Goal: Transaction & Acquisition: Book appointment/travel/reservation

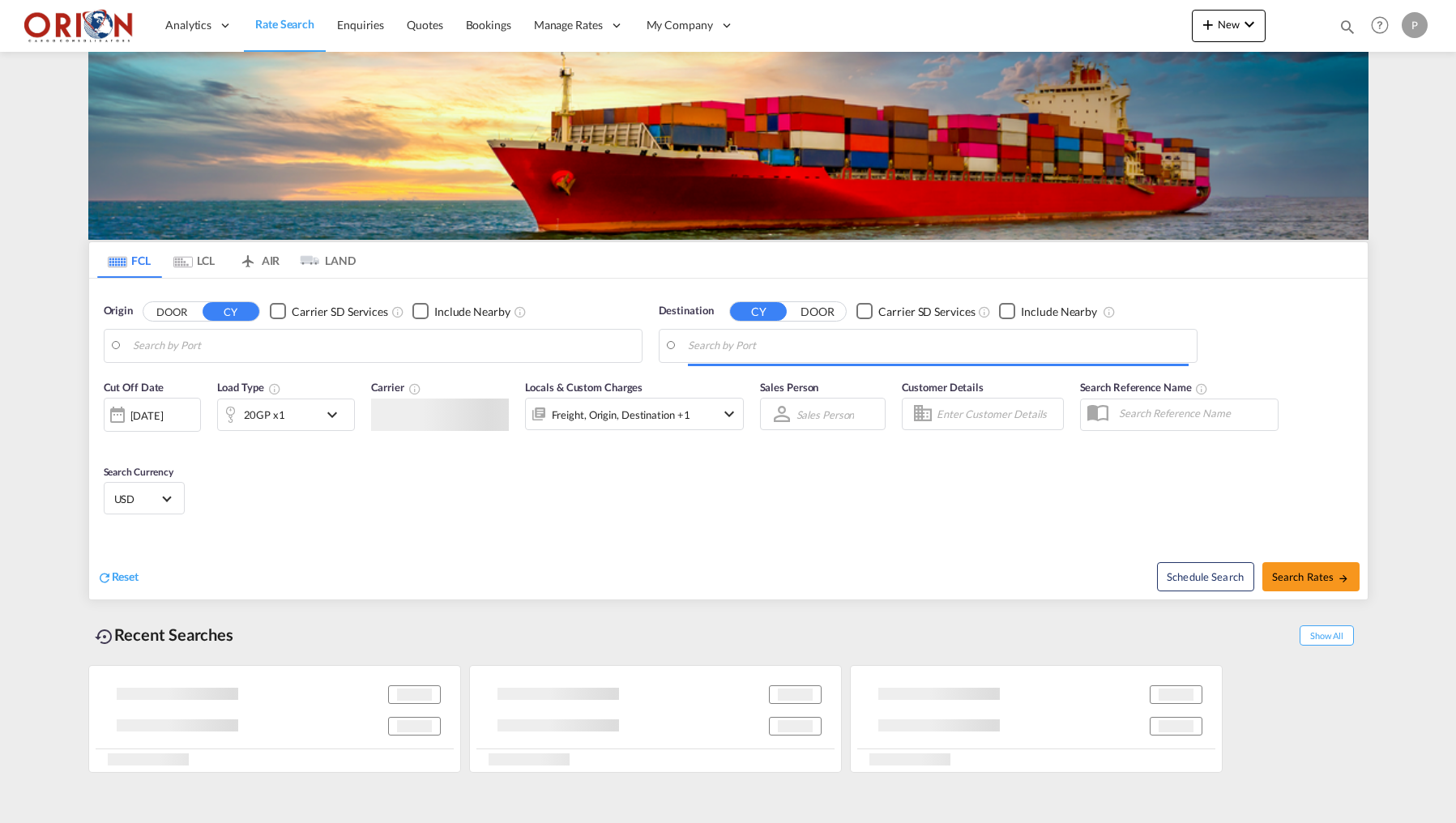
type input "Puerto Cortes, HNPCR"
type input "[GEOGRAPHIC_DATA], [GEOGRAPHIC_DATA]"
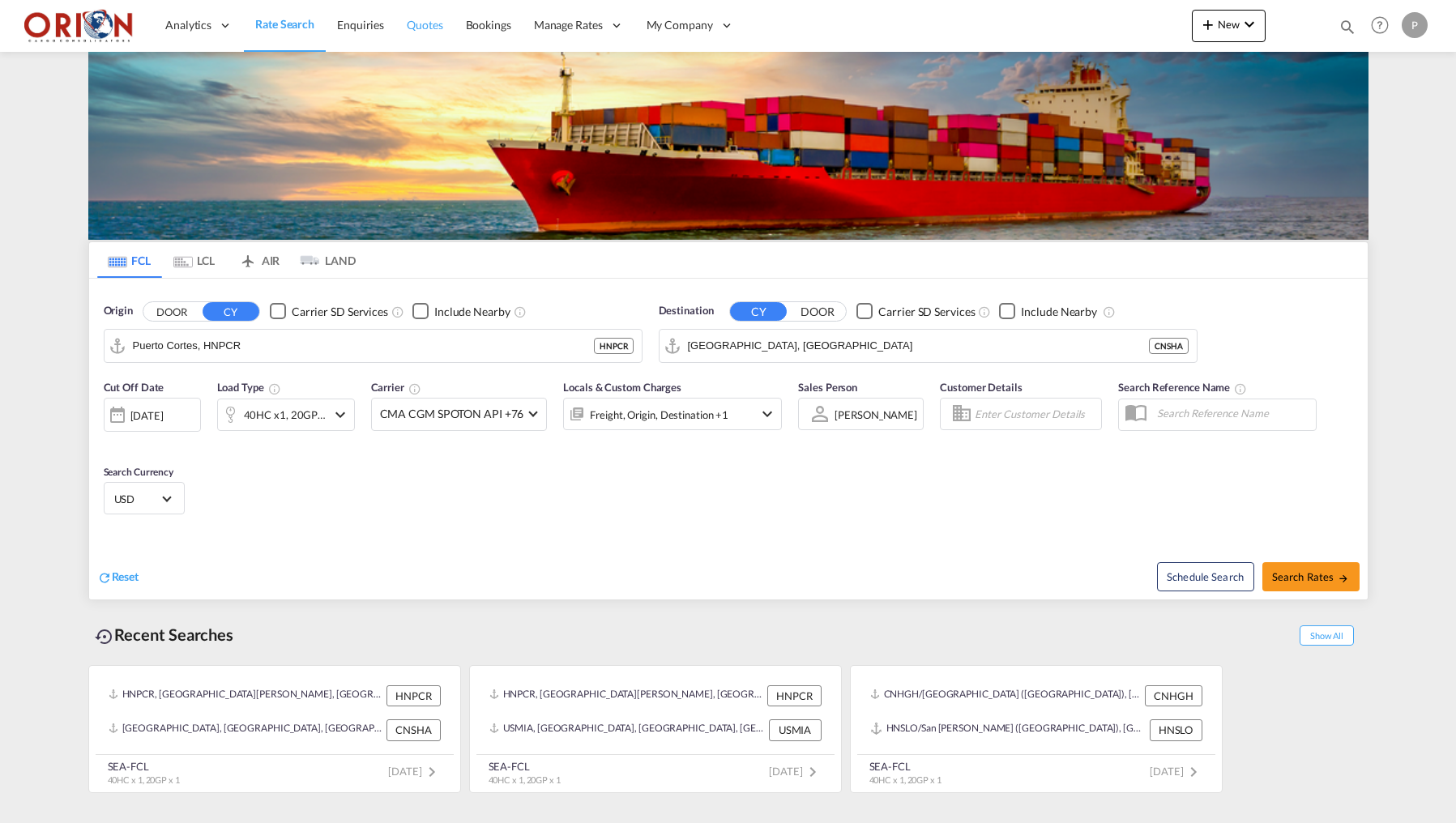
click at [408, 32] on span "Quotes" at bounding box center [425, 25] width 36 height 16
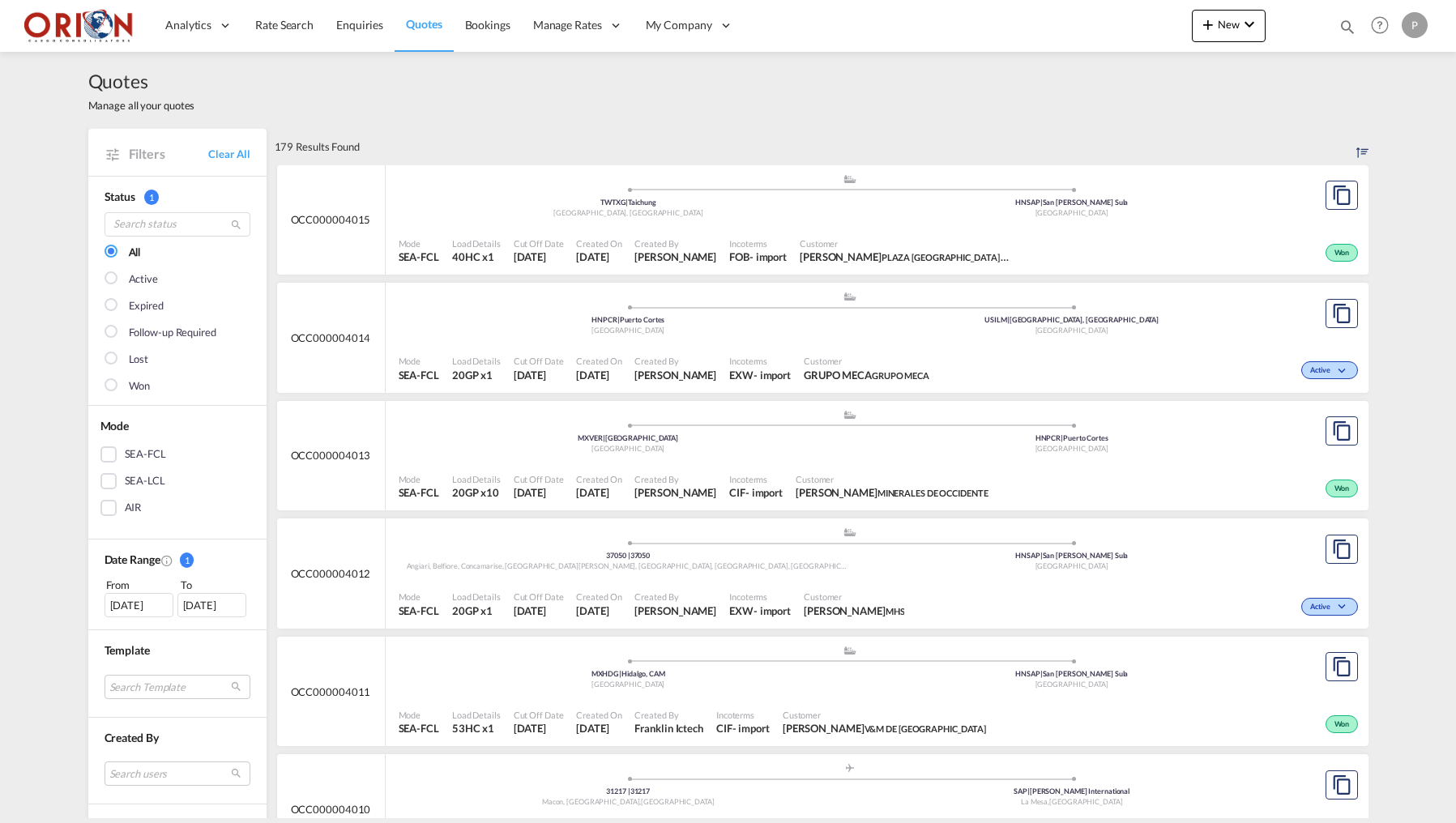
click at [1233, 43] on md-menu "New Rates Ratecard Ratesheet Quote Bookings" at bounding box center [1228, 29] width 73 height 40
click at [1221, 34] on button "New" at bounding box center [1228, 26] width 73 height 32
click at [1175, 116] on span "Quote" at bounding box center [1184, 122] width 18 height 32
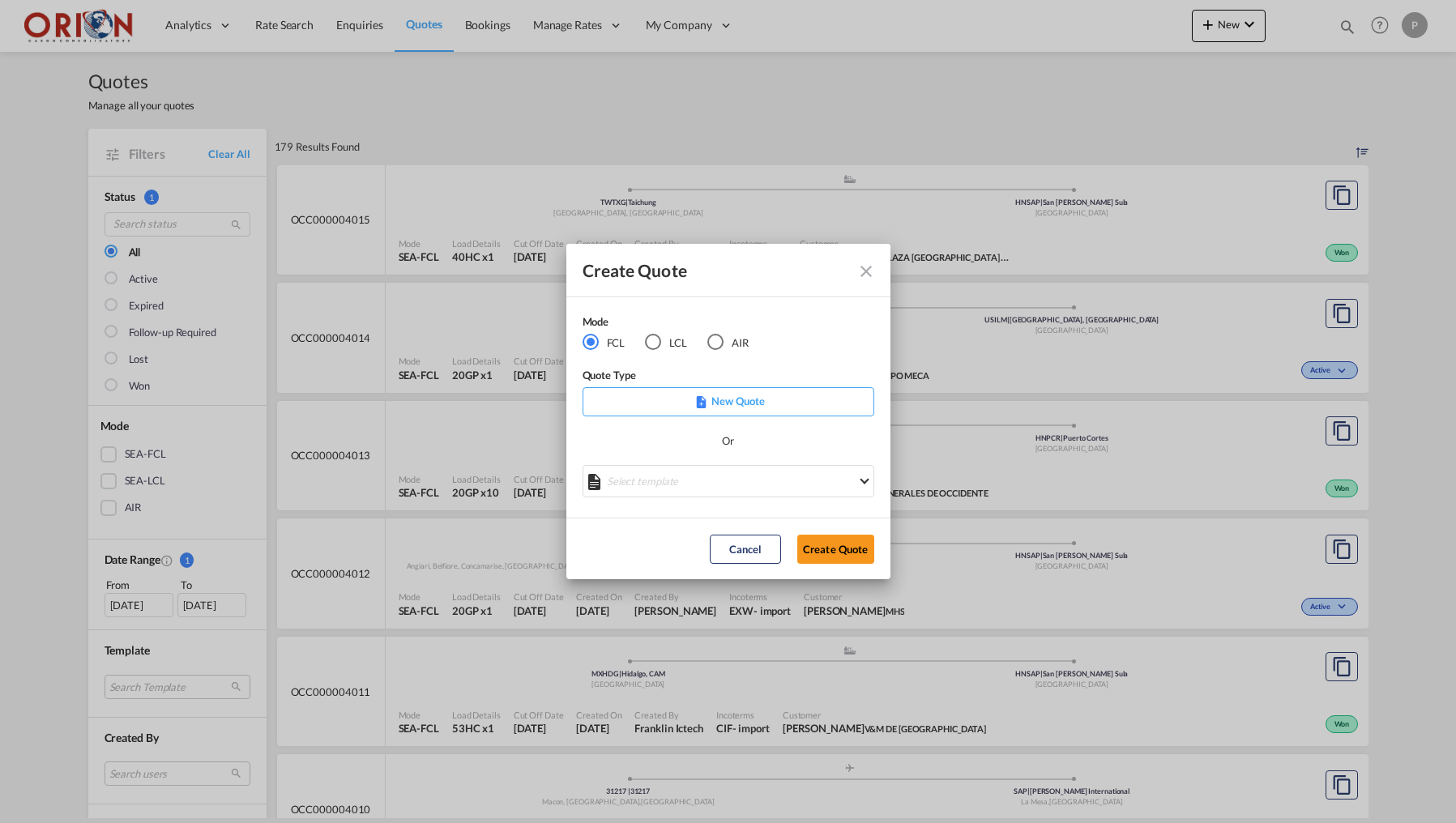
click at [723, 341] on md-radio-button "AIR" at bounding box center [728, 342] width 41 height 18
click at [808, 542] on button "Create Quote" at bounding box center [836, 549] width 77 height 29
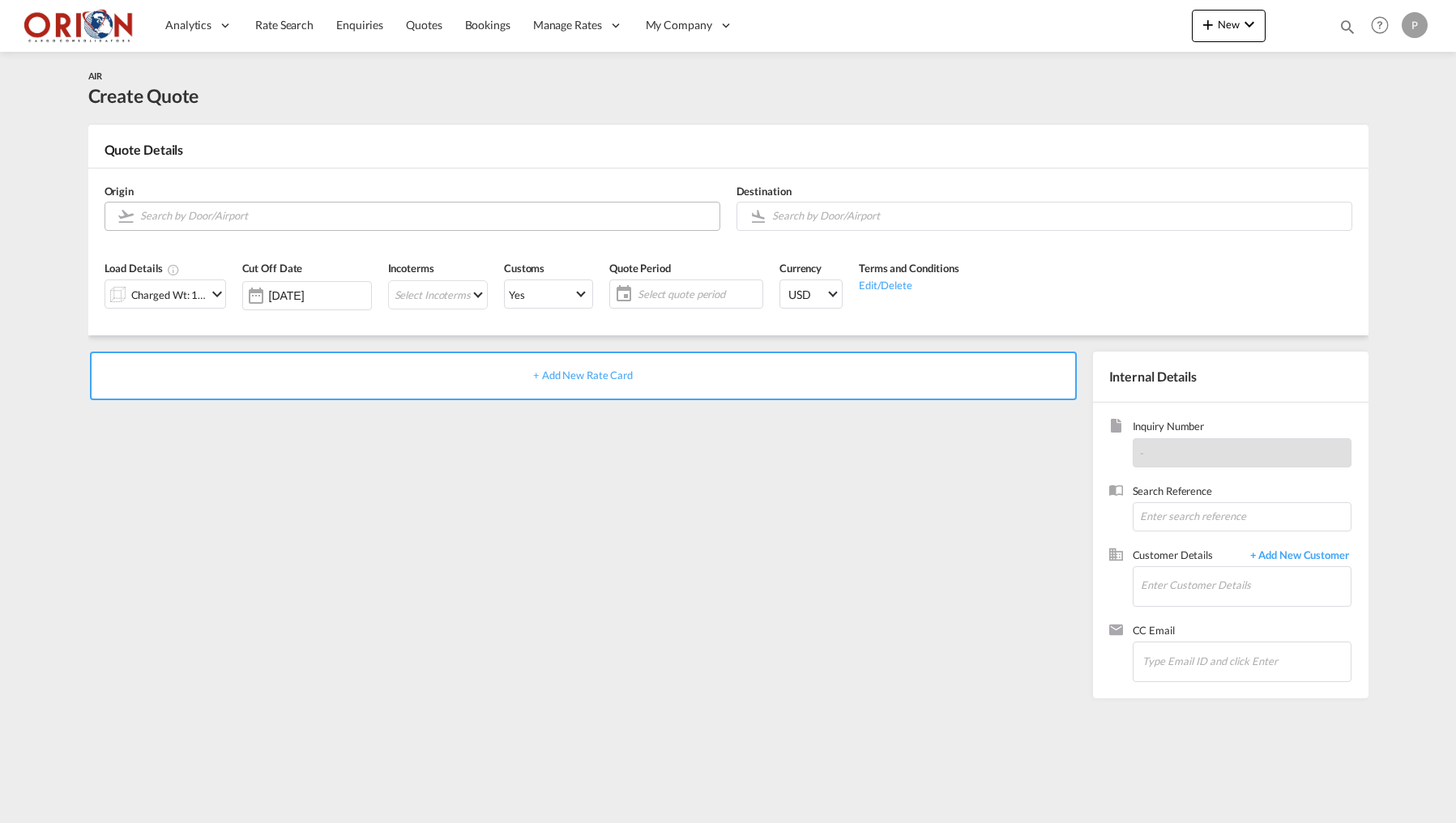
click at [237, 217] on input "Search by Door/Airport" at bounding box center [425, 216] width 571 height 29
click at [224, 265] on div "Adro, Barbariga, ... , 25030 [GEOGRAPHIC_DATA] , [GEOGRAPHIC_DATA] IT-25030" at bounding box center [265, 255] width 307 height 59
type input "IT-25030, [GEOGRAPHIC_DATA], [GEOGRAPHIC_DATA], [GEOGRAPHIC_DATA], [GEOGRAPHIC_…"
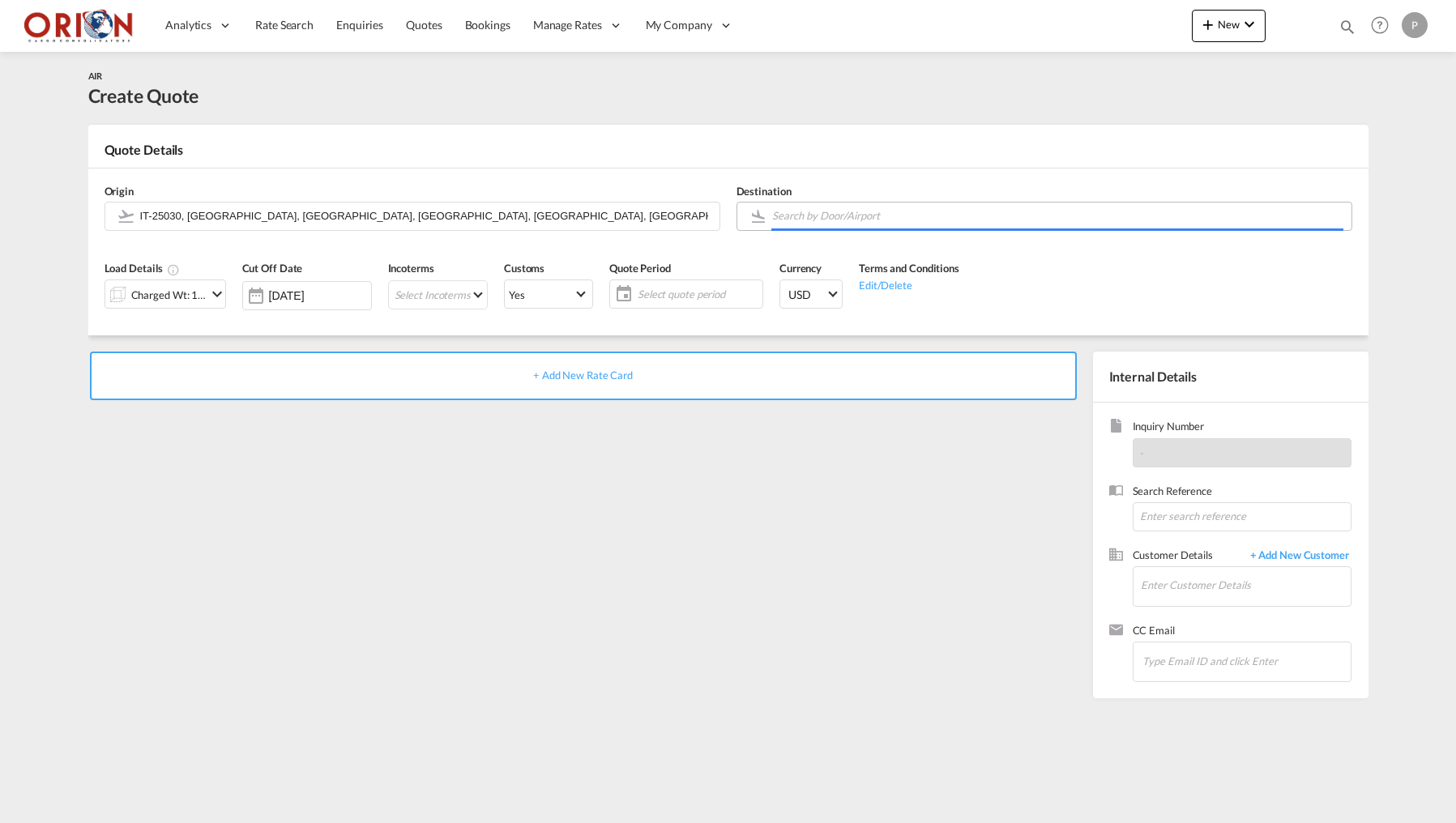
click at [826, 215] on input "Search by Door/Airport" at bounding box center [1057, 216] width 571 height 29
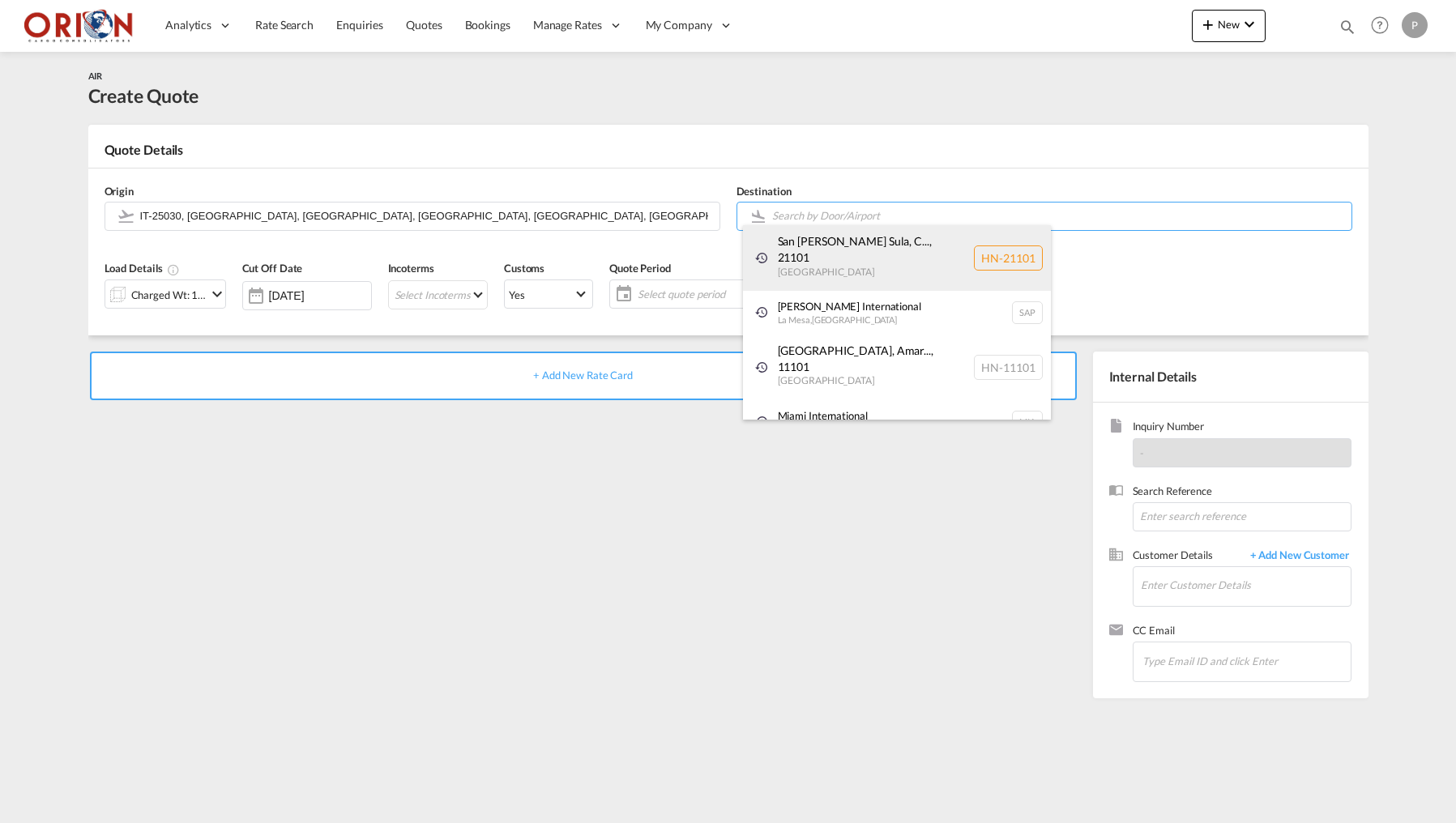
click at [816, 255] on div "[GEOGRAPHIC_DATA][PERSON_NAME], C... , 21101 [GEOGRAPHIC_DATA] HN-21101" at bounding box center [896, 257] width 307 height 65
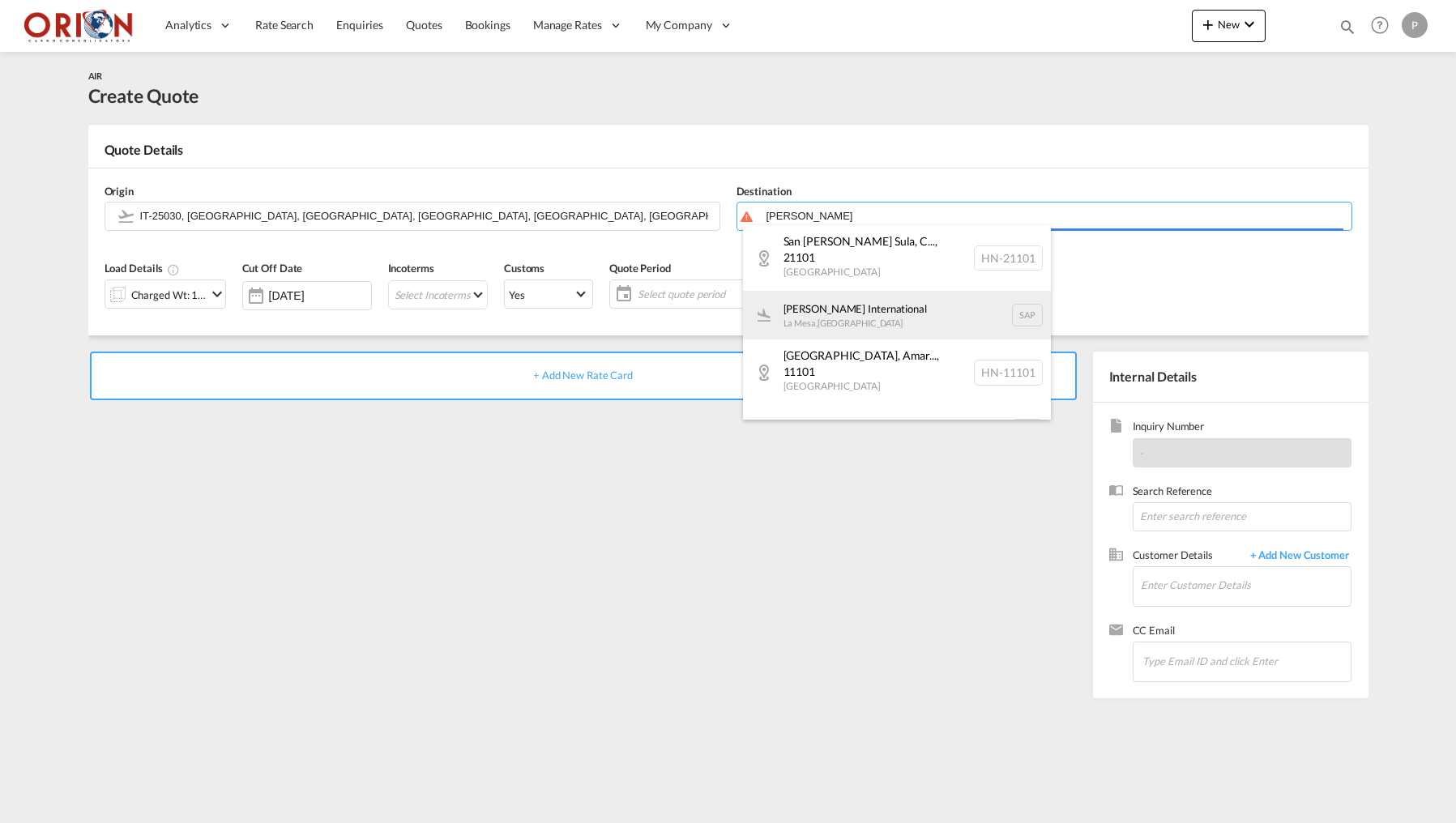
click at [840, 290] on div "[PERSON_NAME] International [GEOGRAPHIC_DATA] , [GEOGRAPHIC_DATA] SAP" at bounding box center [896, 315] width 307 height 48
type input "[PERSON_NAME] International, [GEOGRAPHIC_DATA], SAP"
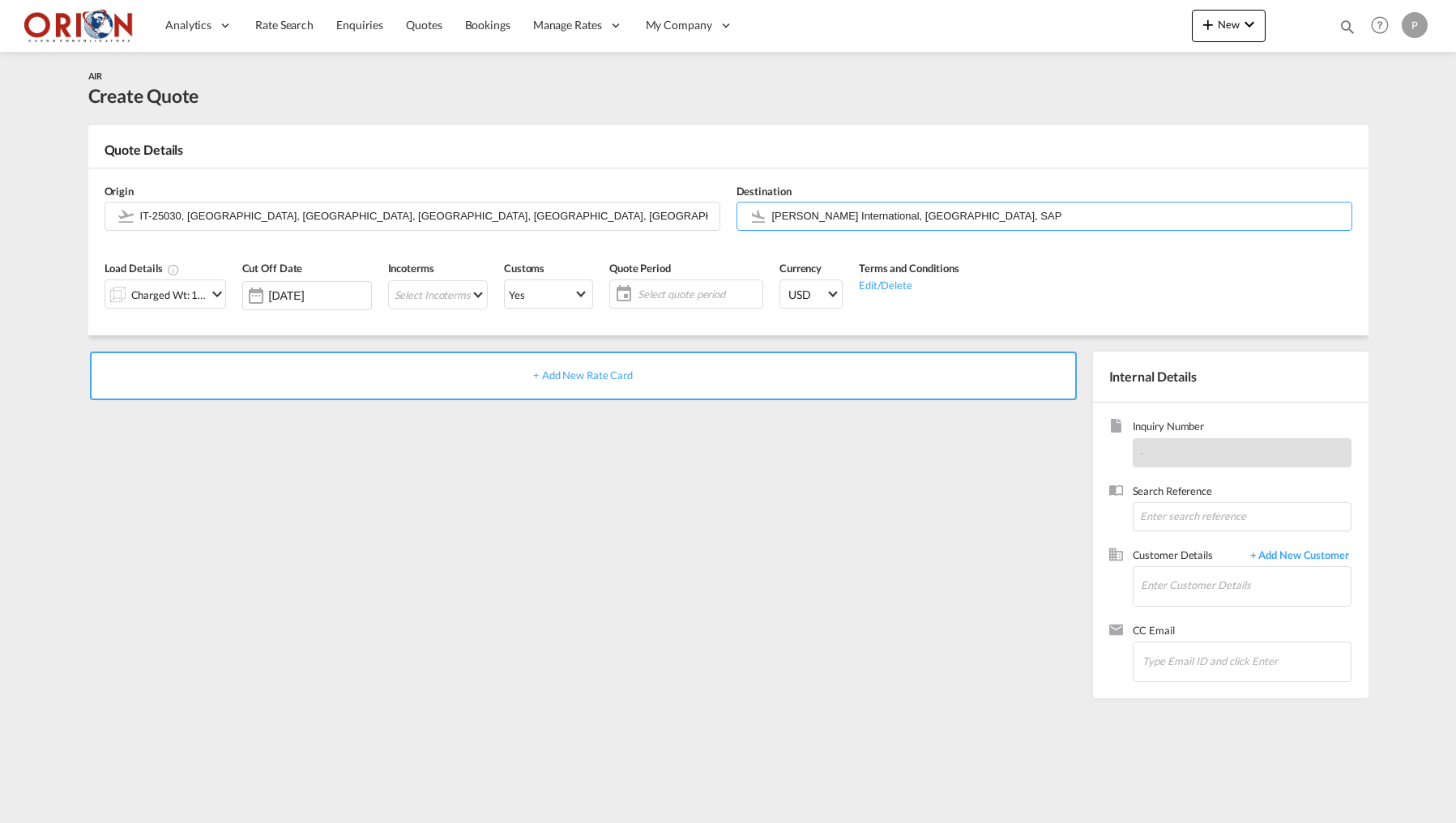
click at [170, 307] on div "Charged Wt: 1.00 KG" at bounding box center [156, 294] width 102 height 28
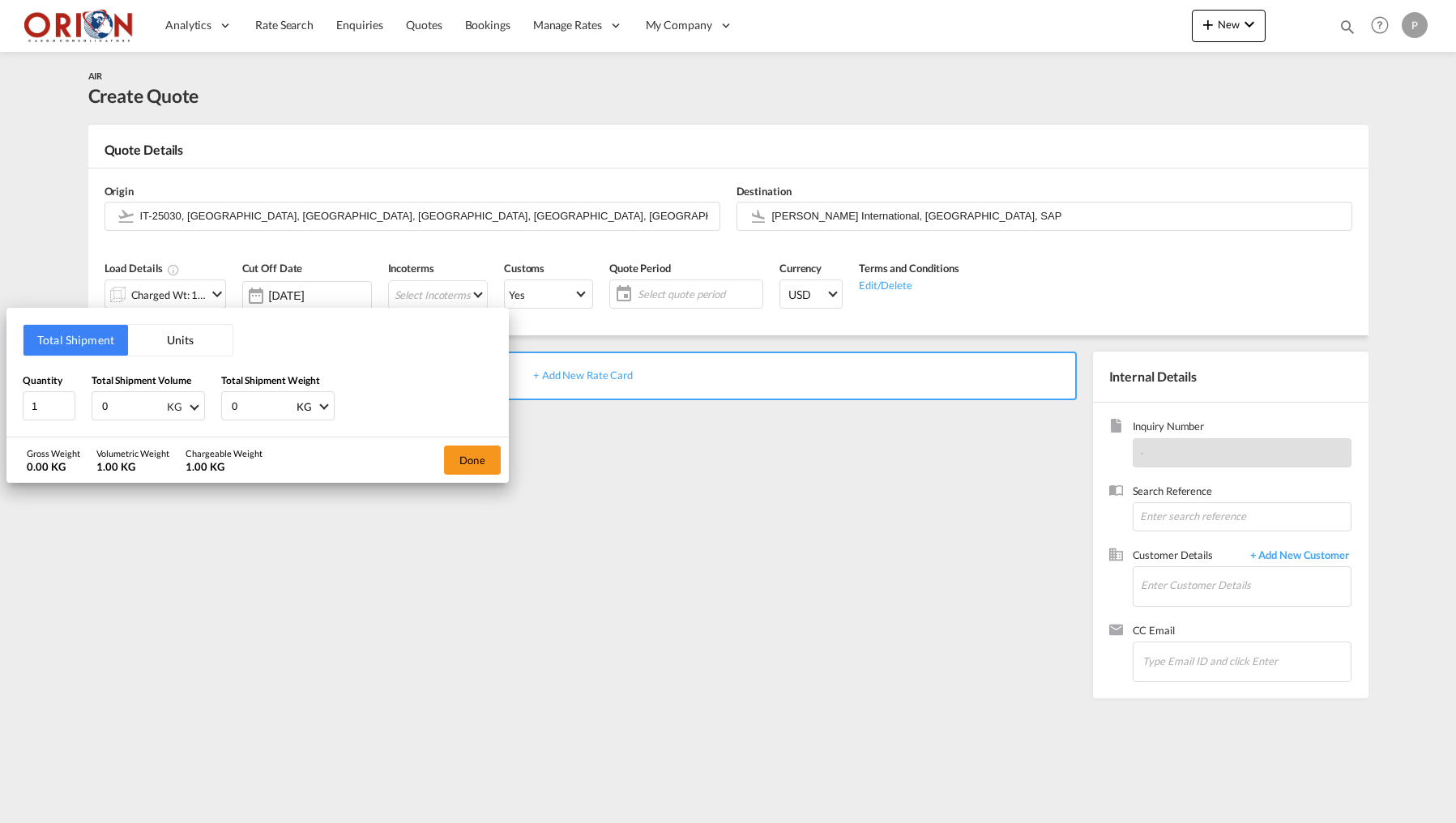
click at [196, 408] on md-select-value "KG" at bounding box center [183, 406] width 36 height 28
click at [190, 318] on md-option "CBM" at bounding box center [208, 328] width 110 height 39
click at [131, 403] on input "0" at bounding box center [132, 406] width 65 height 28
type input "0.432"
click at [250, 404] on input "0" at bounding box center [262, 406] width 65 height 28
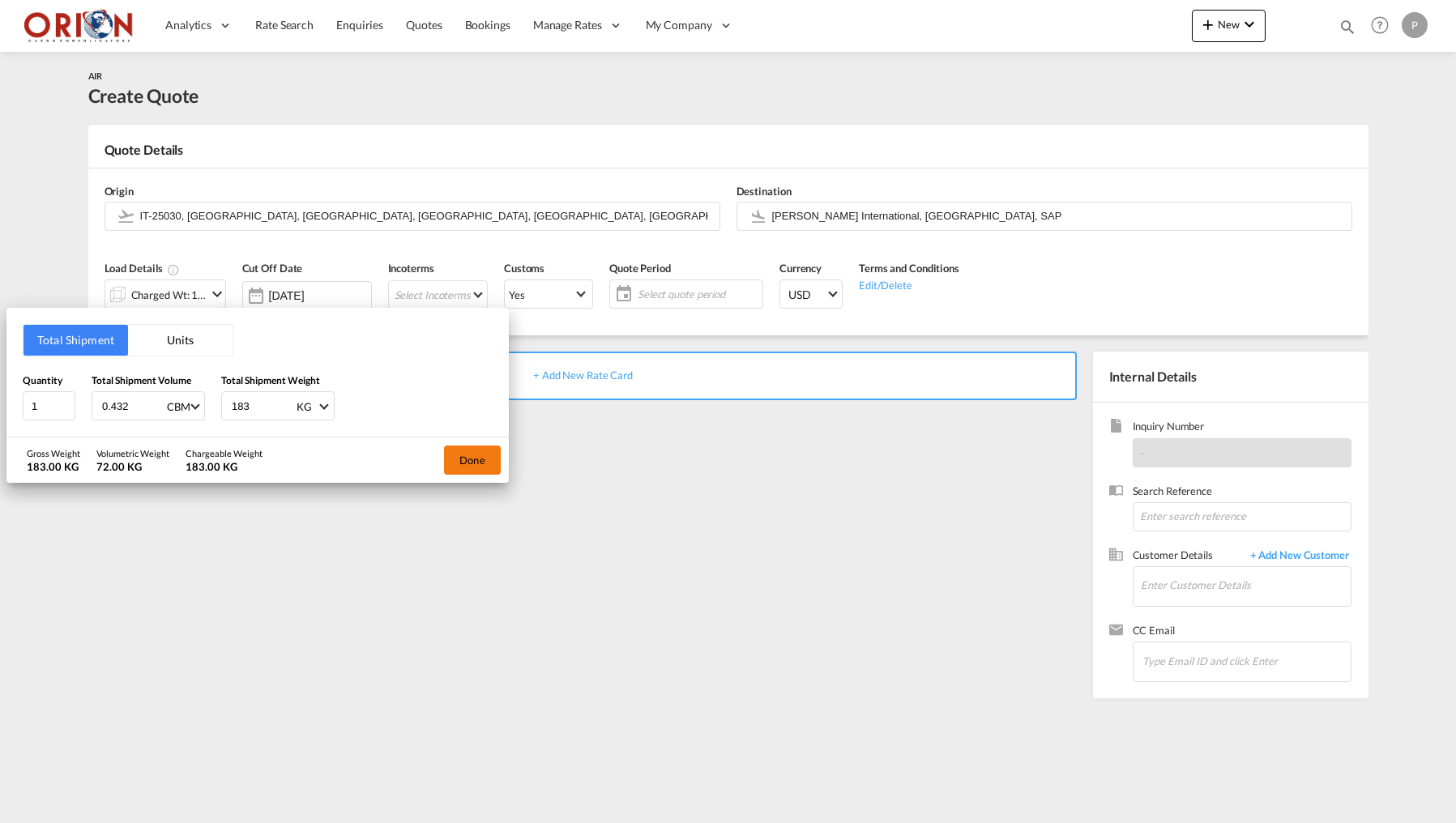
type input "183"
click at [468, 459] on button "Done" at bounding box center [472, 460] width 56 height 29
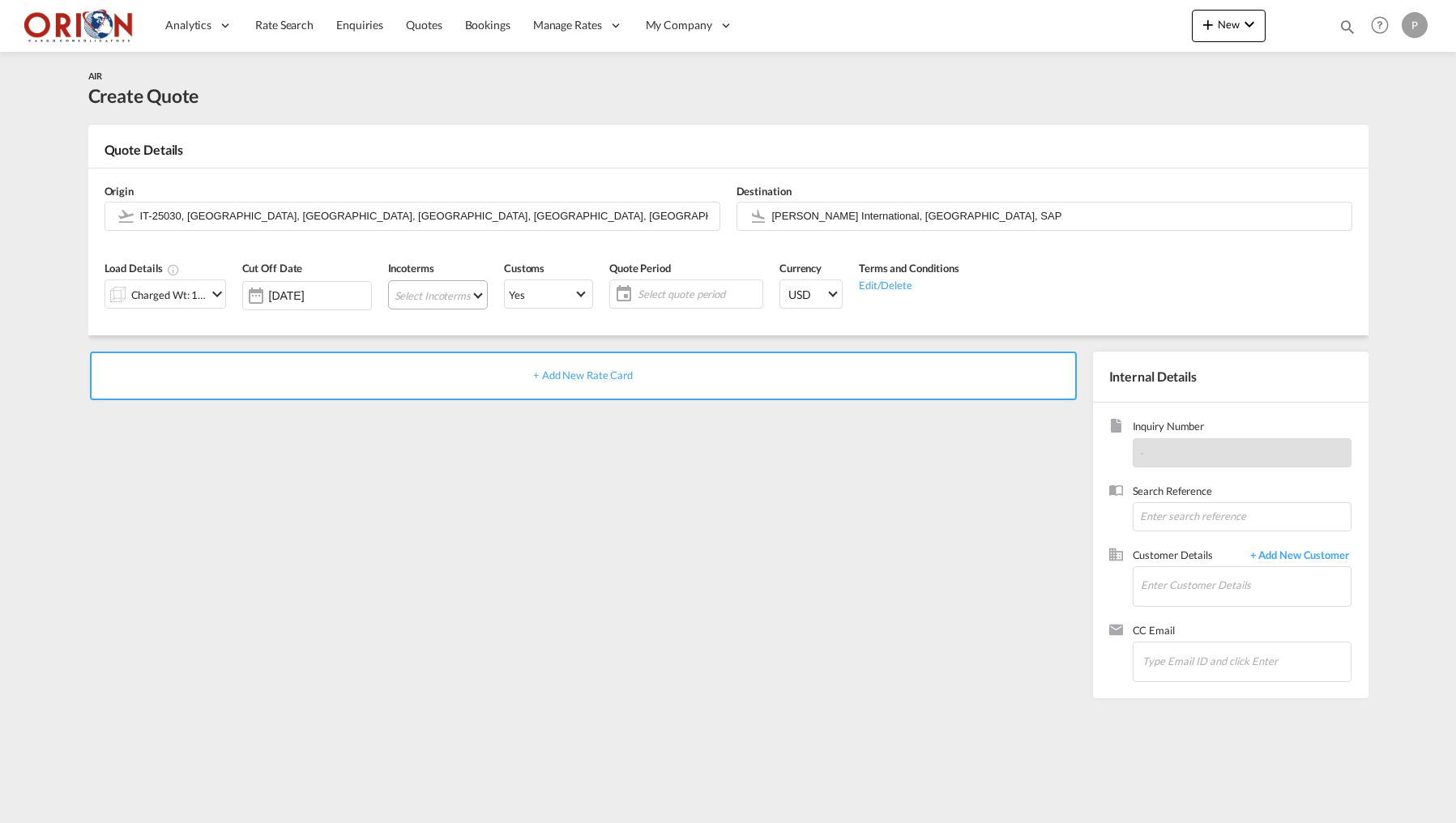
click at [466, 295] on md-select "Select Incoterms DPU - import Delivery at Place Unloaded FCA - import Free Carr…" at bounding box center [437, 295] width 99 height 29
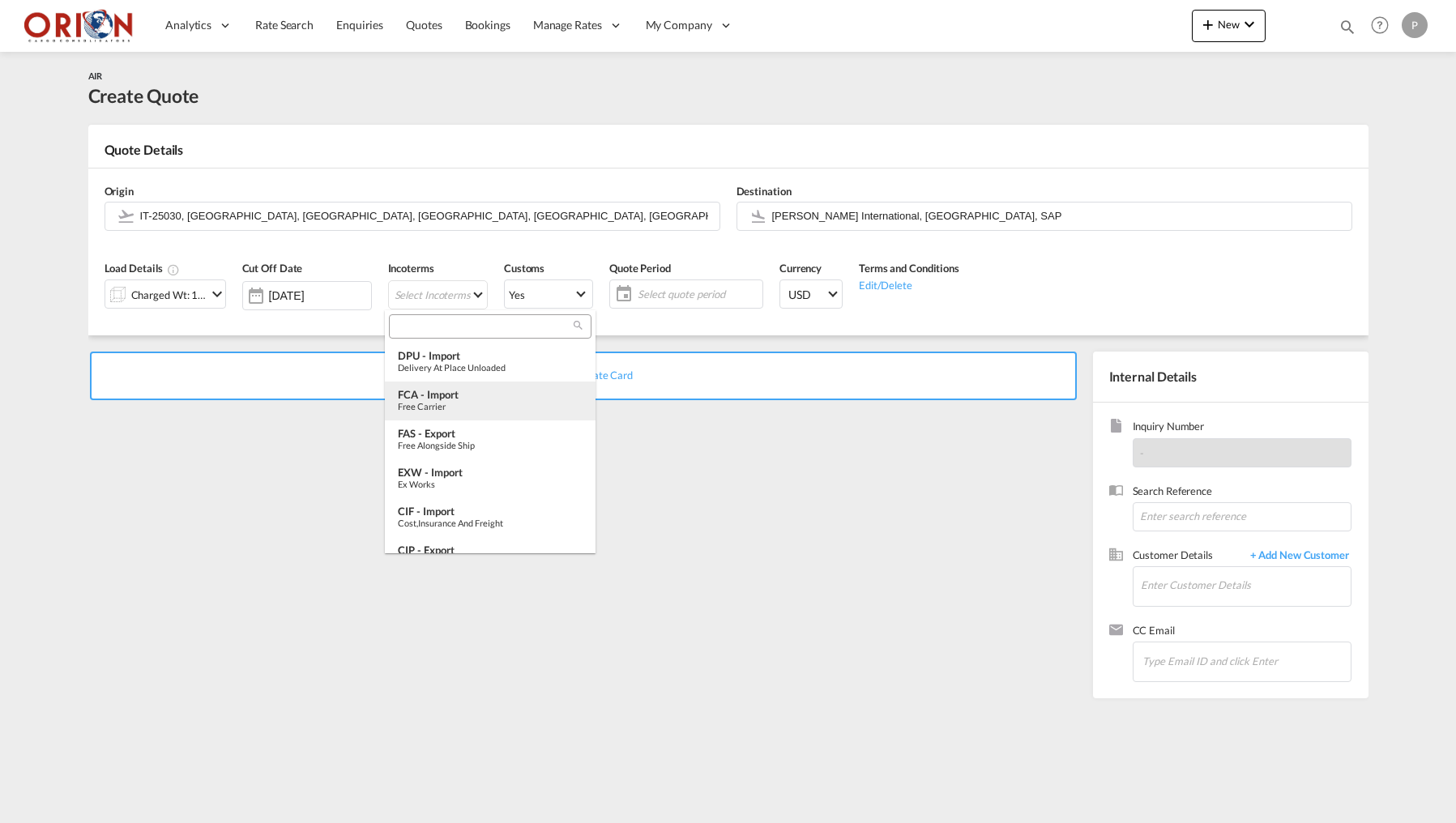
scroll to position [47, 0]
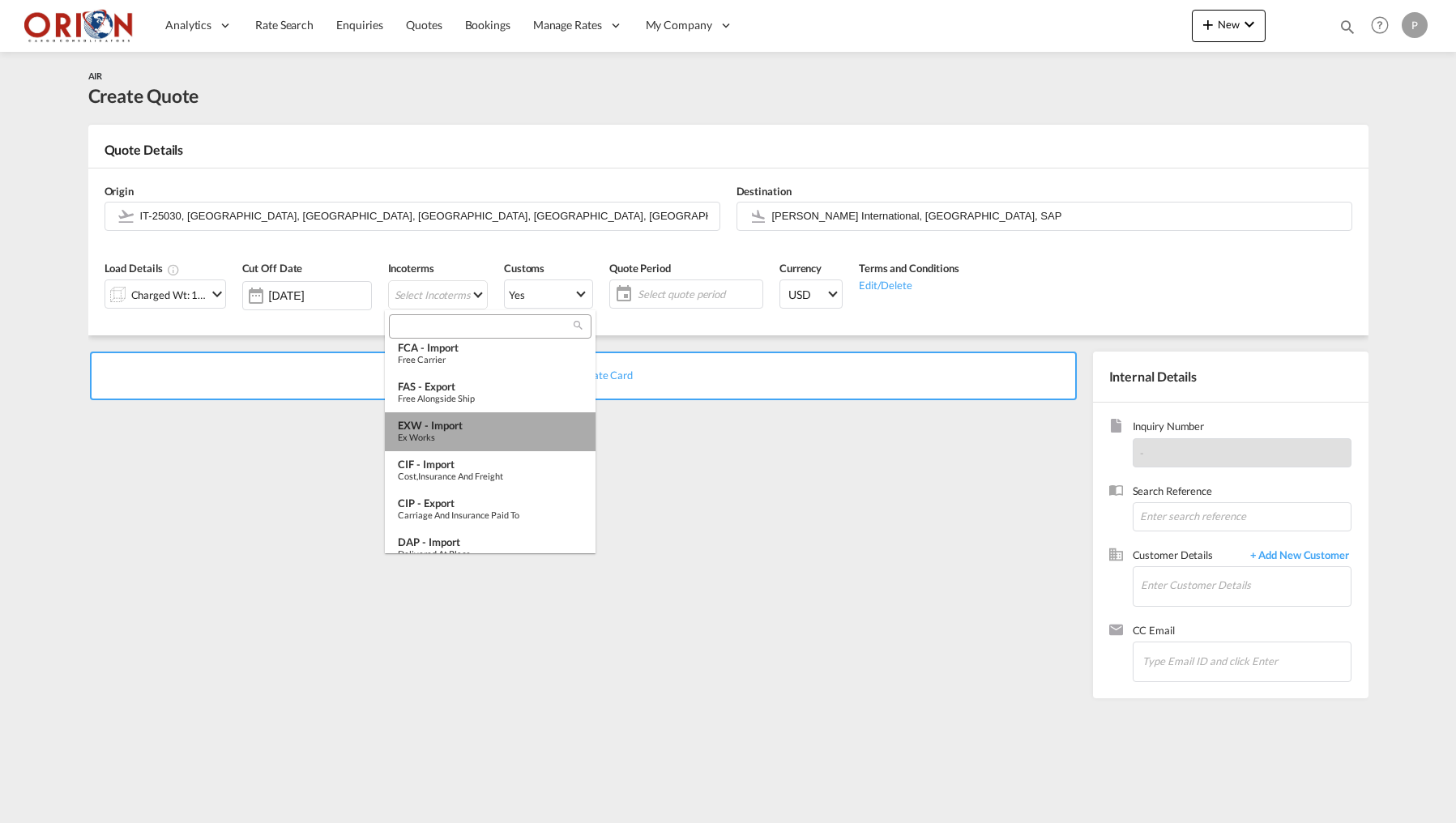
click at [453, 421] on div "EXW - import" at bounding box center [490, 425] width 185 height 13
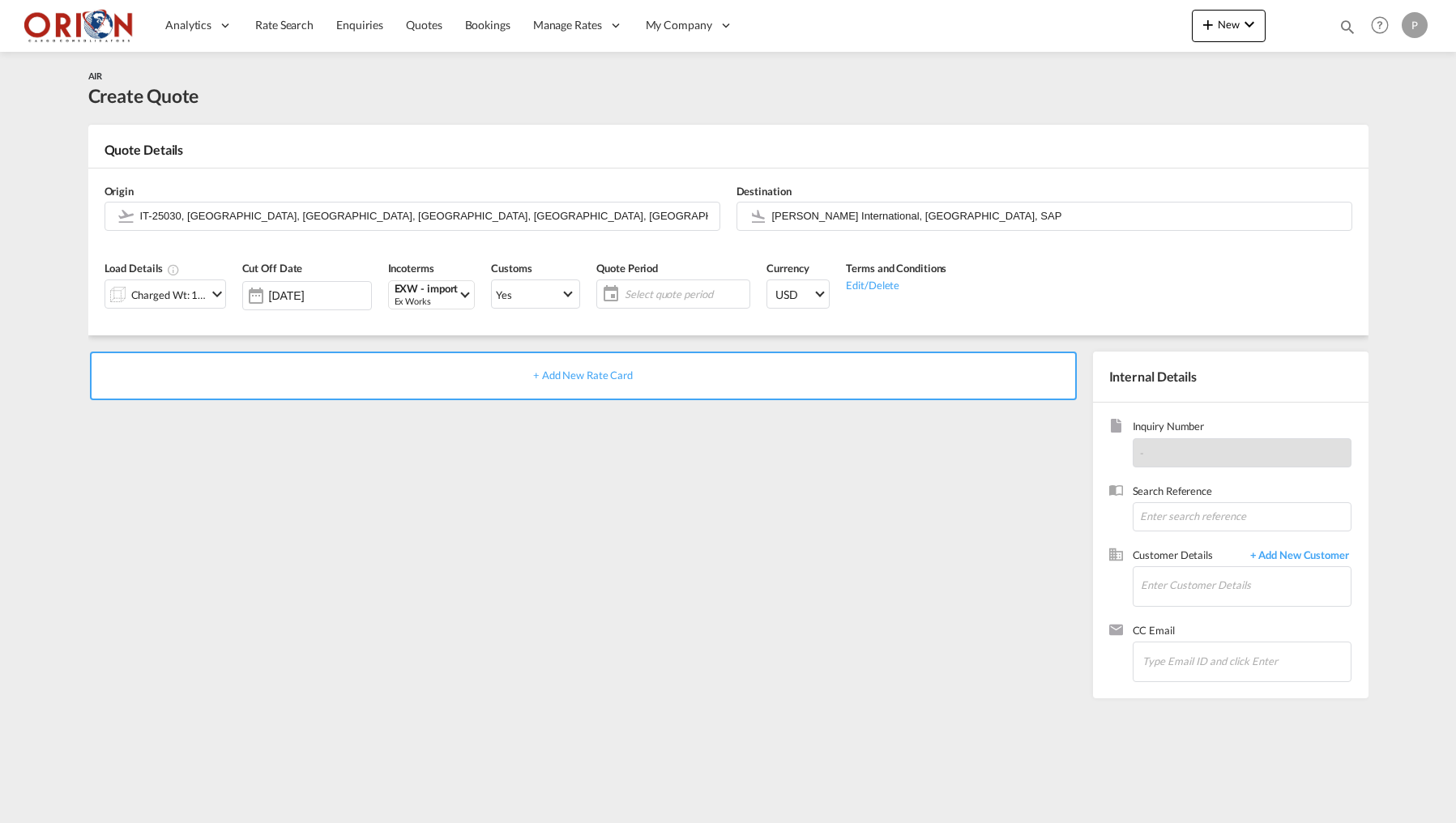
click at [634, 290] on span "Select quote period" at bounding box center [685, 294] width 121 height 14
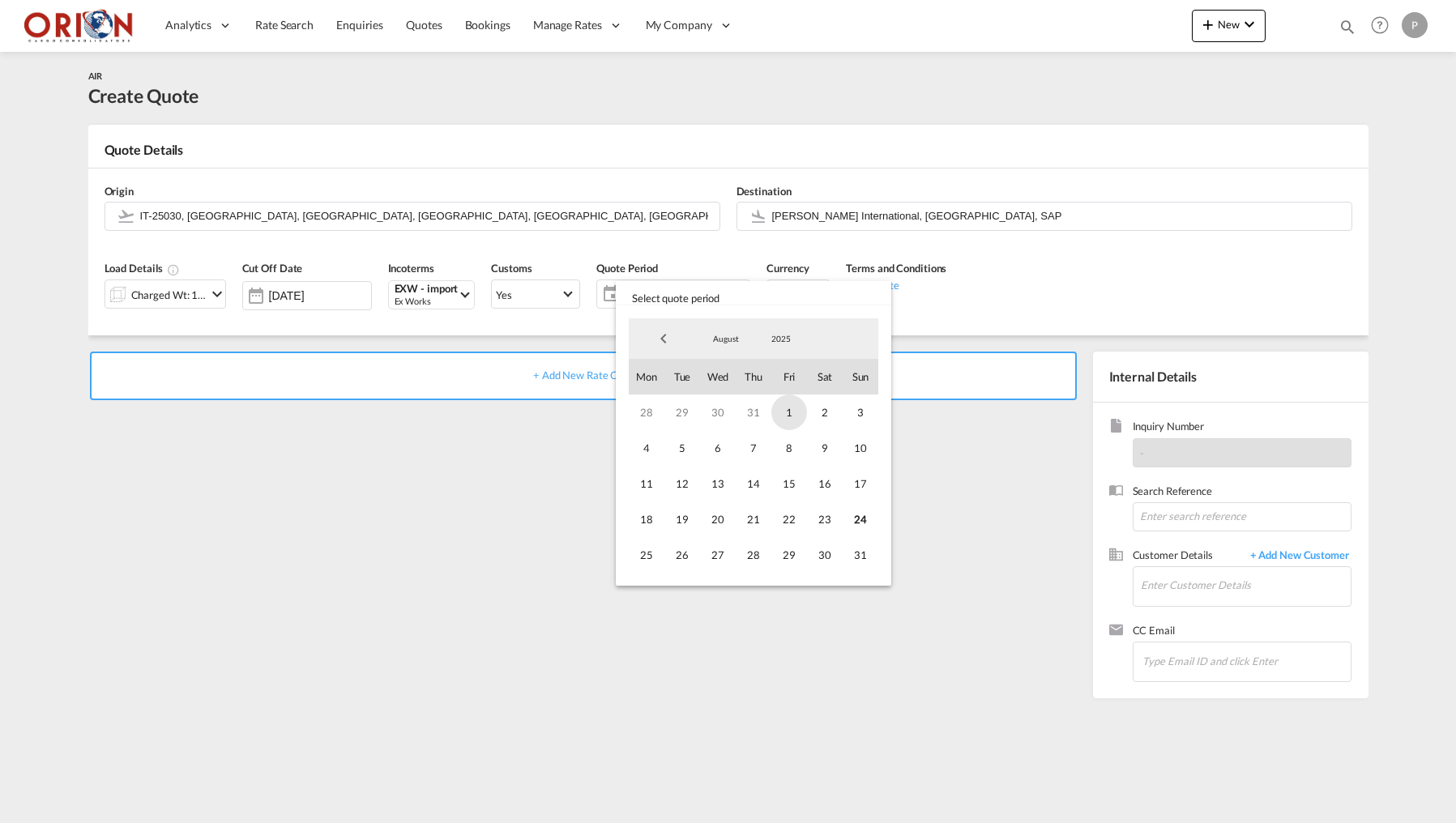
click at [779, 417] on span "1" at bounding box center [789, 412] width 36 height 36
click at [854, 550] on span "31" at bounding box center [861, 555] width 36 height 36
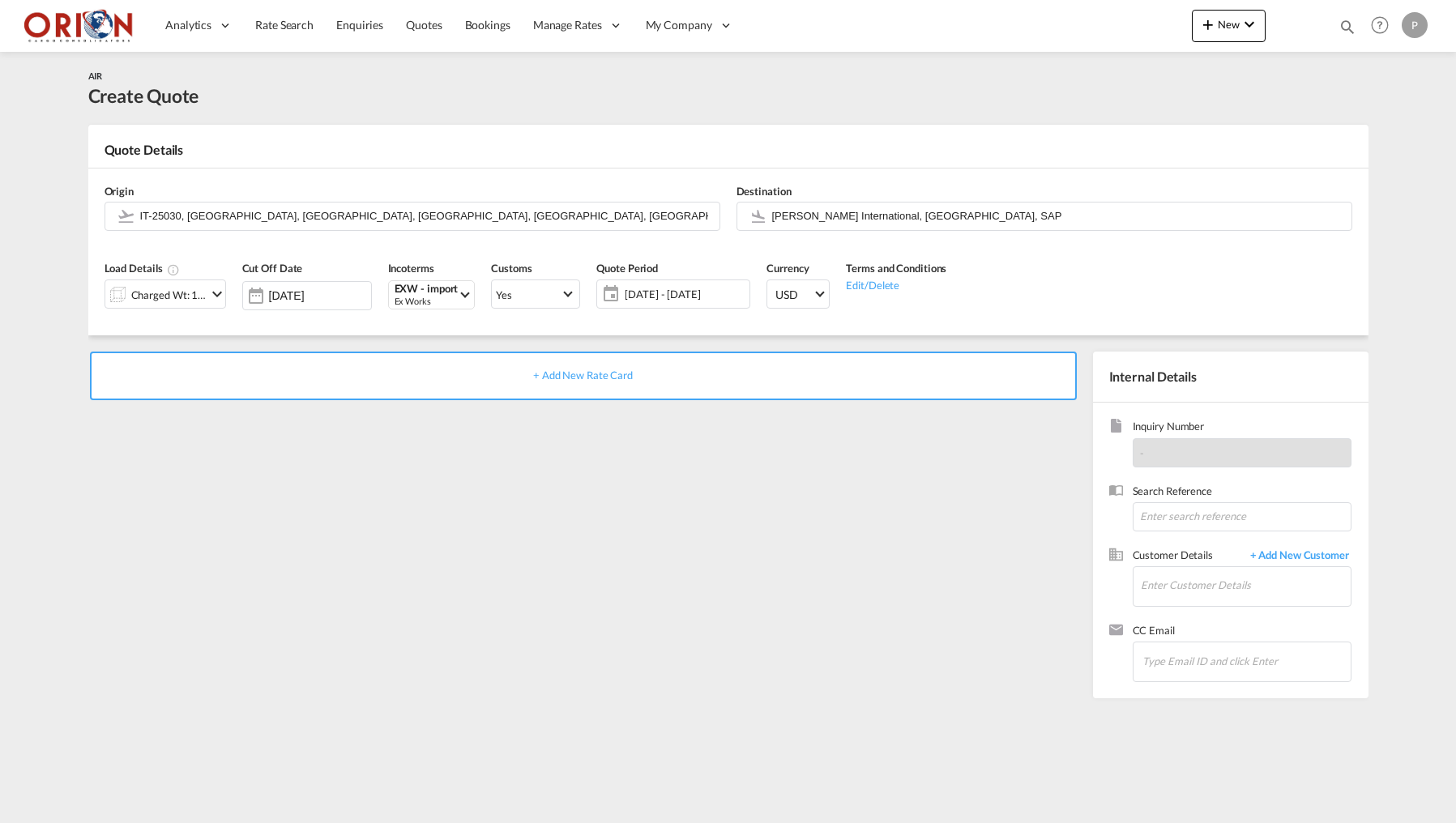
click at [755, 407] on div "+ Add New Rate Card" at bounding box center [586, 520] width 997 height 339
click at [728, 377] on div "+ Add New Rate Card" at bounding box center [584, 375] width 987 height 48
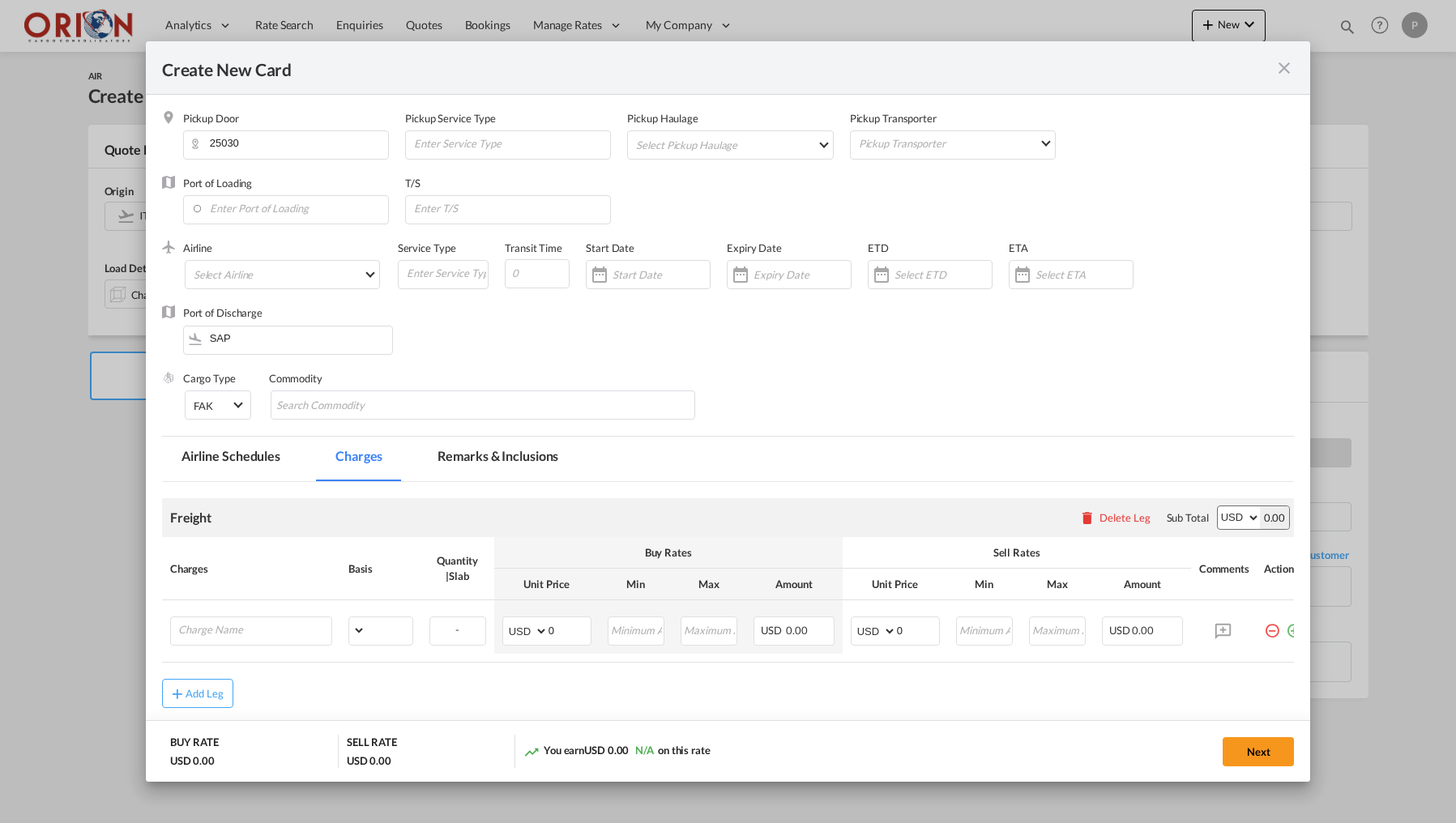
click at [700, 149] on md-select "Select Pickup Haulage rail road barge truck unspecified not available" at bounding box center [733, 144] width 198 height 26
click at [700, 184] on md-option "road" at bounding box center [735, 183] width 223 height 39
click at [912, 142] on md-select "Pickup Transporter 2HM LOGISTICS D.O.O AAXL GLOBAL SHIPPING LINES LLC [PERSON_N…" at bounding box center [955, 142] width 198 height 22
click at [905, 112] on input "search" at bounding box center [991, 104] width 275 height 39
type input "OTHER"
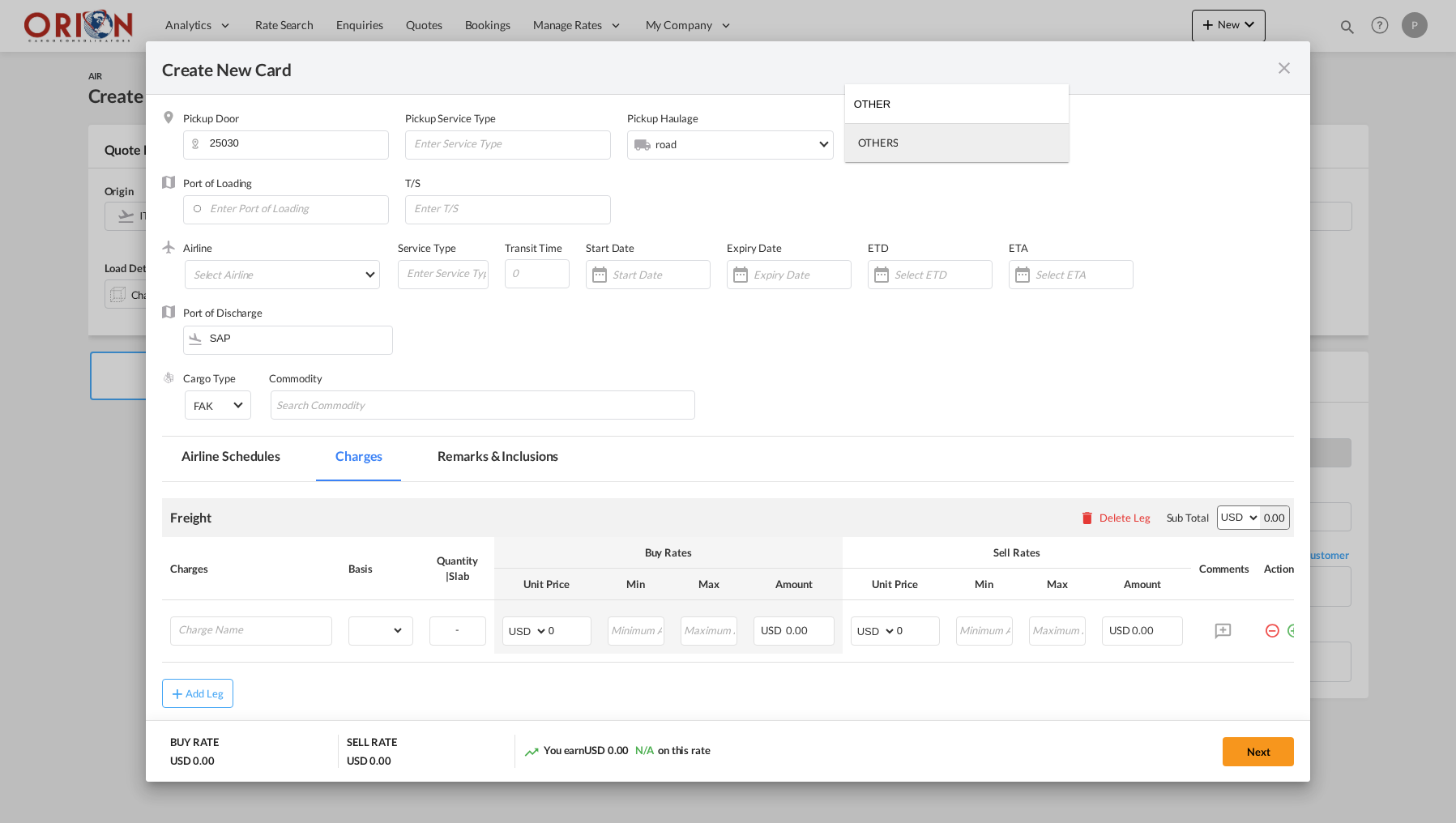
click at [896, 140] on div "OTHERS" at bounding box center [878, 142] width 39 height 14
click at [299, 215] on input "Enter Port of Loading" at bounding box center [290, 207] width 197 height 24
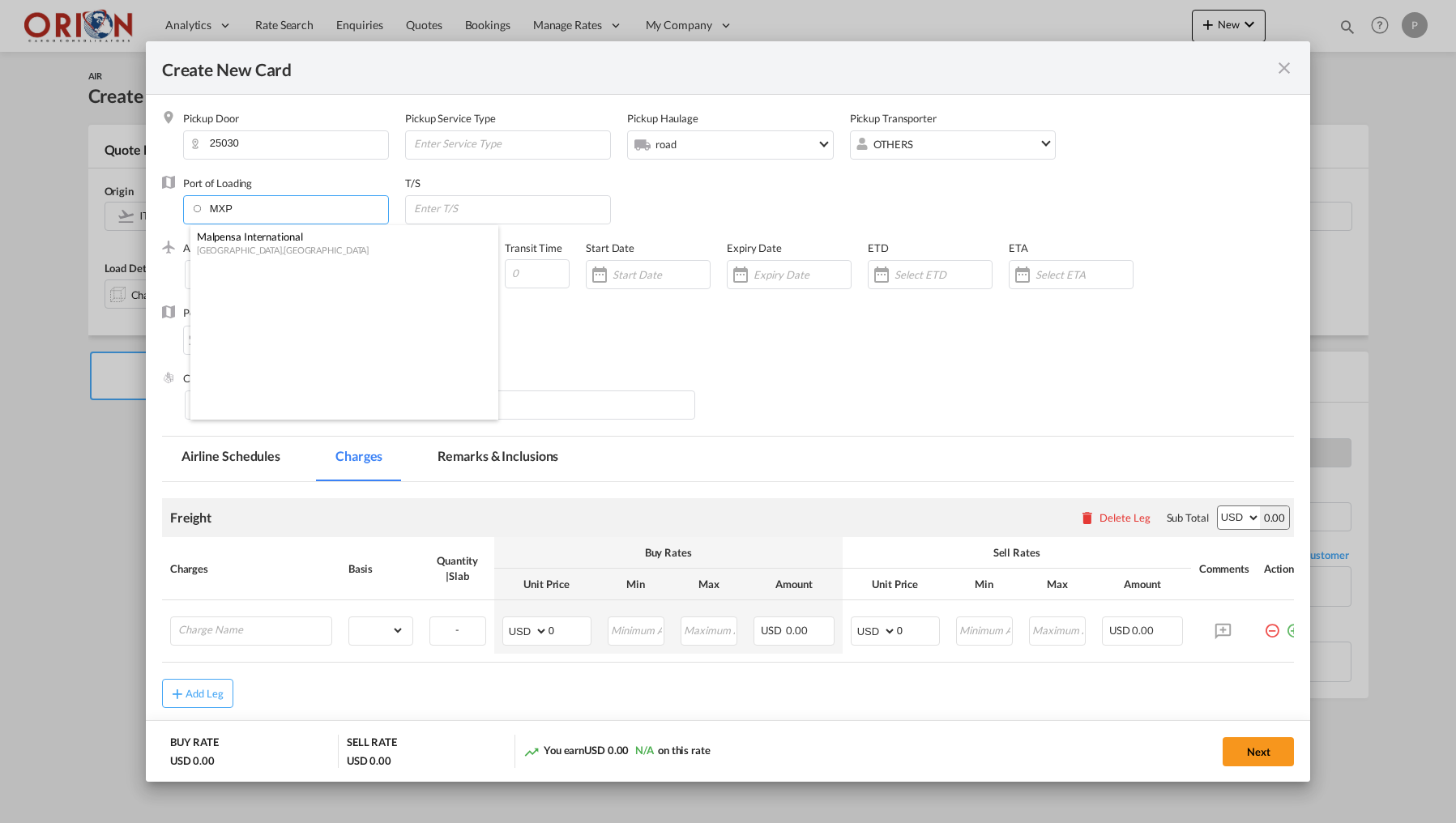
click at [318, 253] on div "[GEOGRAPHIC_DATA] , [GEOGRAPHIC_DATA]" at bounding box center [339, 250] width 285 height 13
type input "Malpensa International, [GEOGRAPHIC_DATA], MXP"
click at [316, 279] on md-select "Select Airline AIR EXPRESS S.A. (1166- / -) CMA CGM Air Cargo (1140-2C / -) DDW…" at bounding box center [282, 274] width 195 height 29
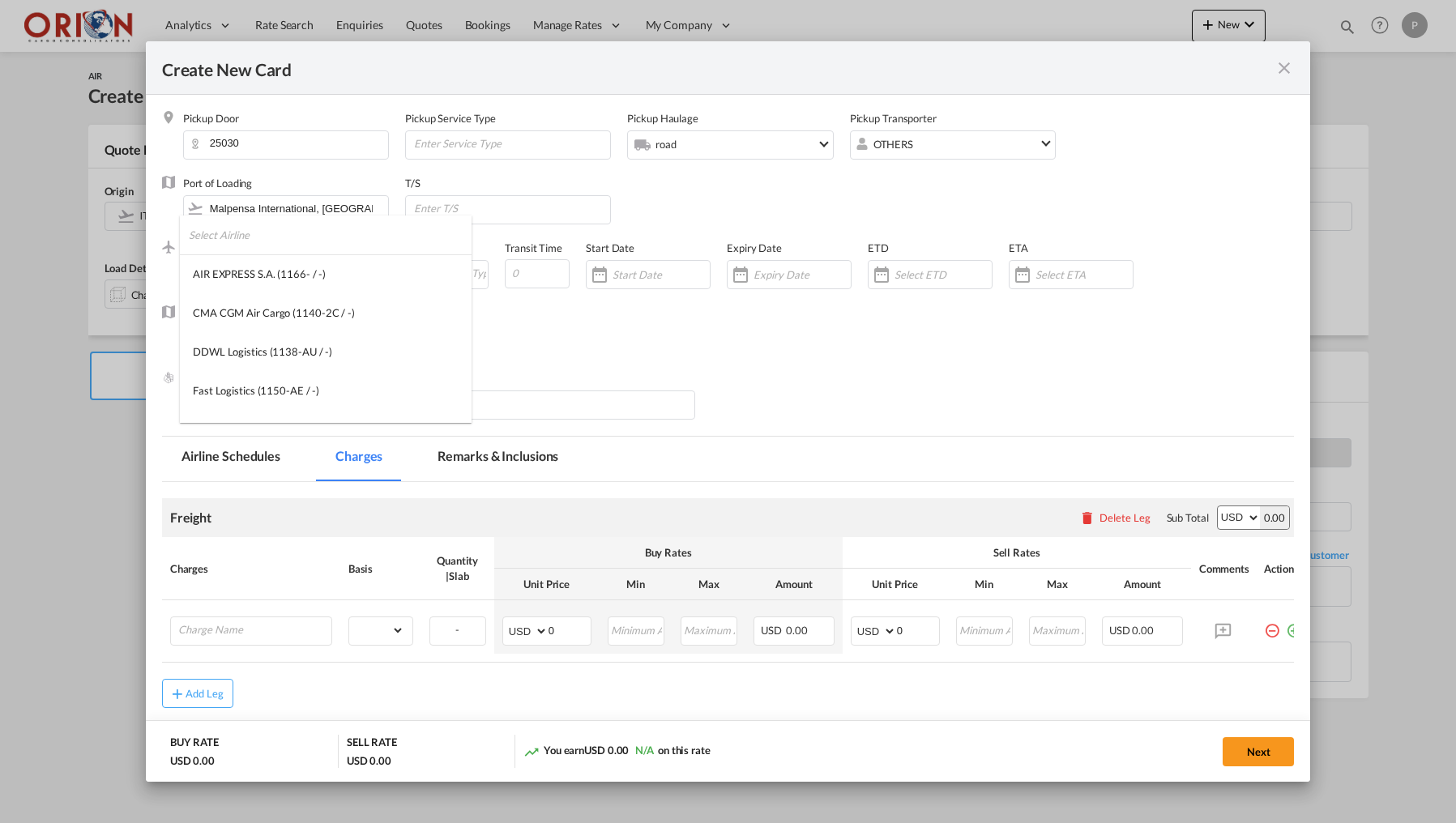
click at [293, 238] on input "search" at bounding box center [330, 235] width 282 height 39
type input "OTHER"
click at [250, 273] on div "Others (Option 1 / -)" at bounding box center [240, 273] width 93 height 14
click at [545, 286] on input "Create New Card ..." at bounding box center [546, 273] width 65 height 29
type input "4"
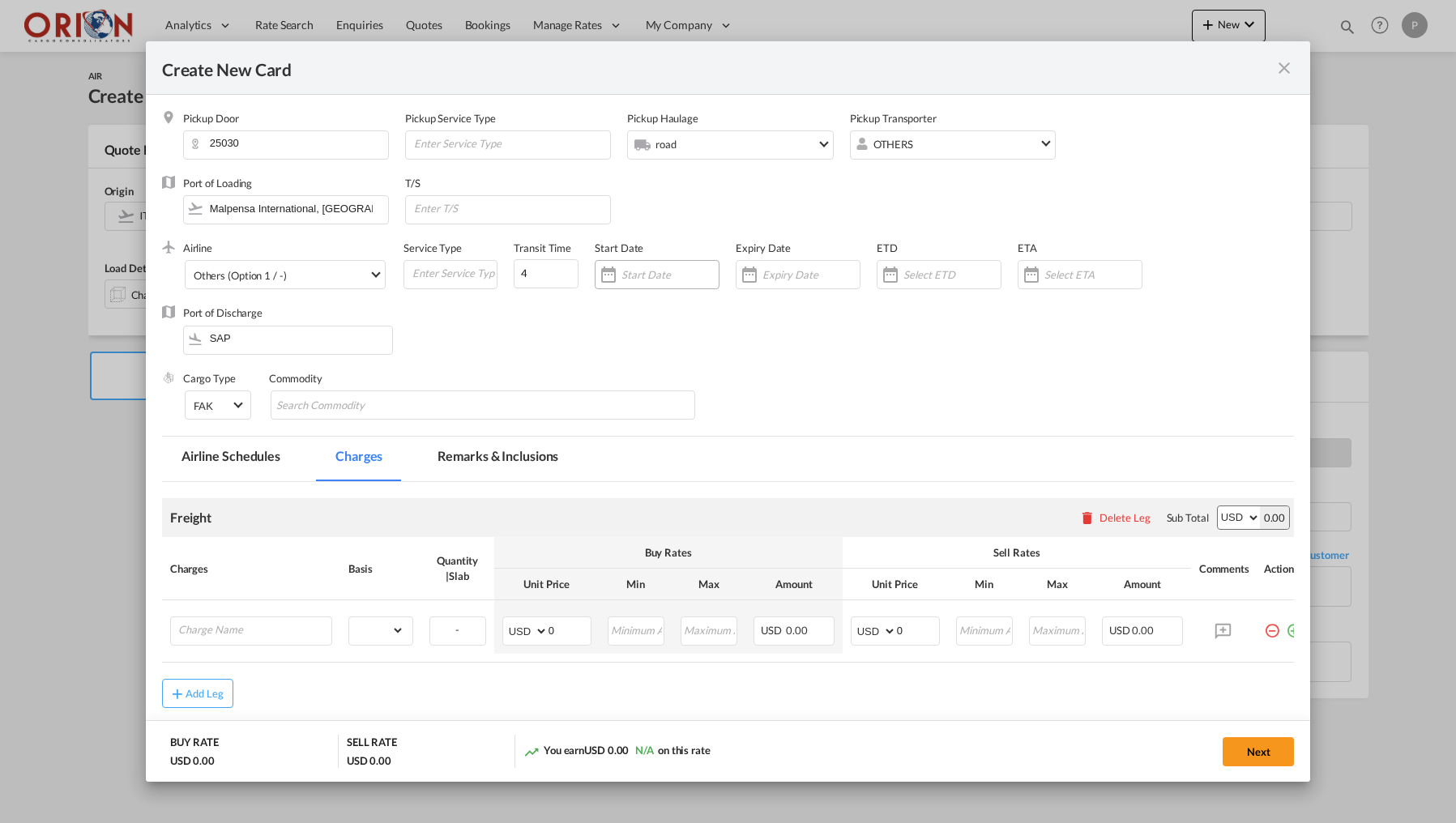
click at [661, 274] on input "Create New Card ..." at bounding box center [669, 274] width 97 height 13
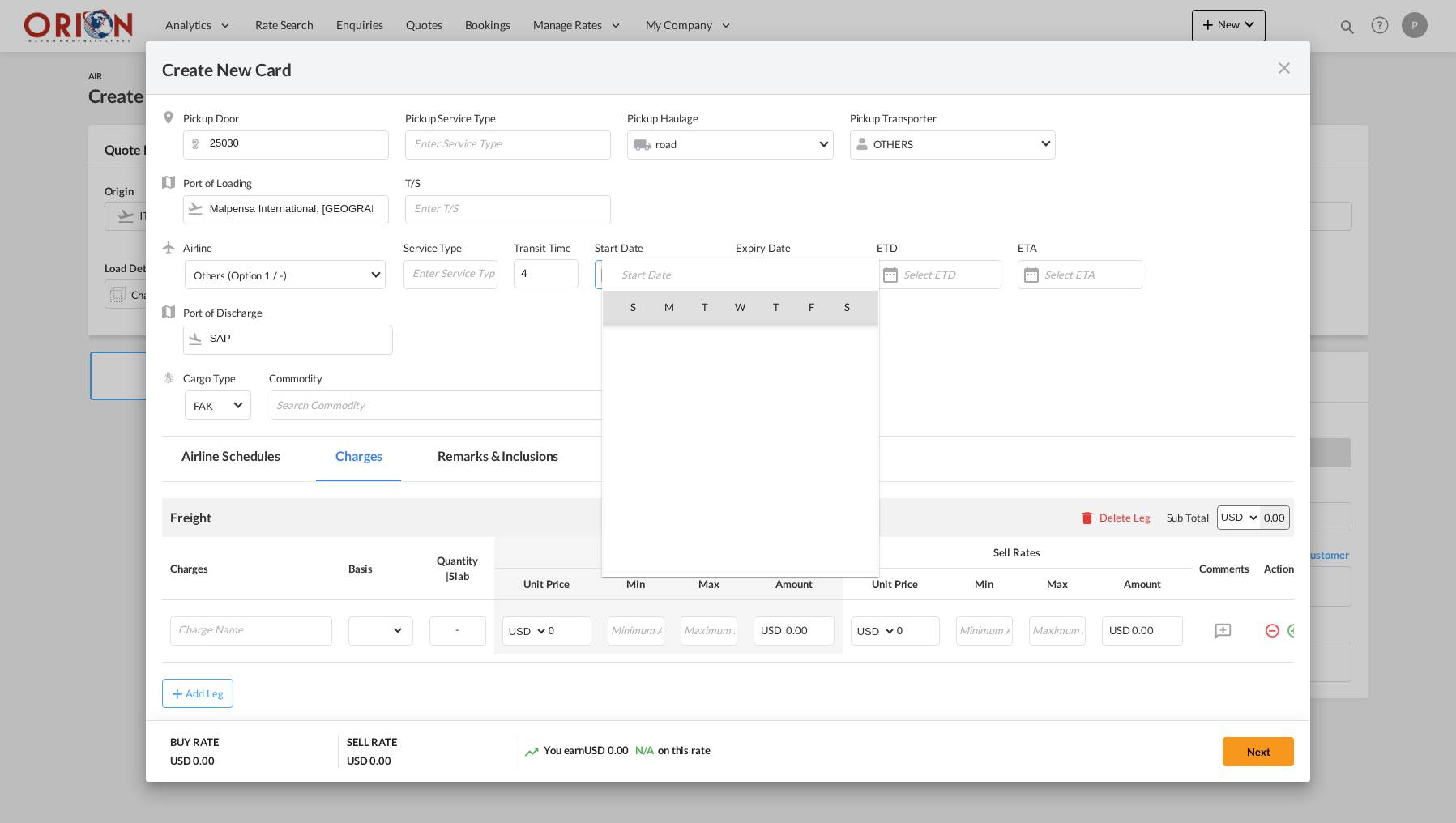
scroll to position [375009, 0]
click at [635, 488] on span "24" at bounding box center [634, 484] width 34 height 34
type input "[DATE]"
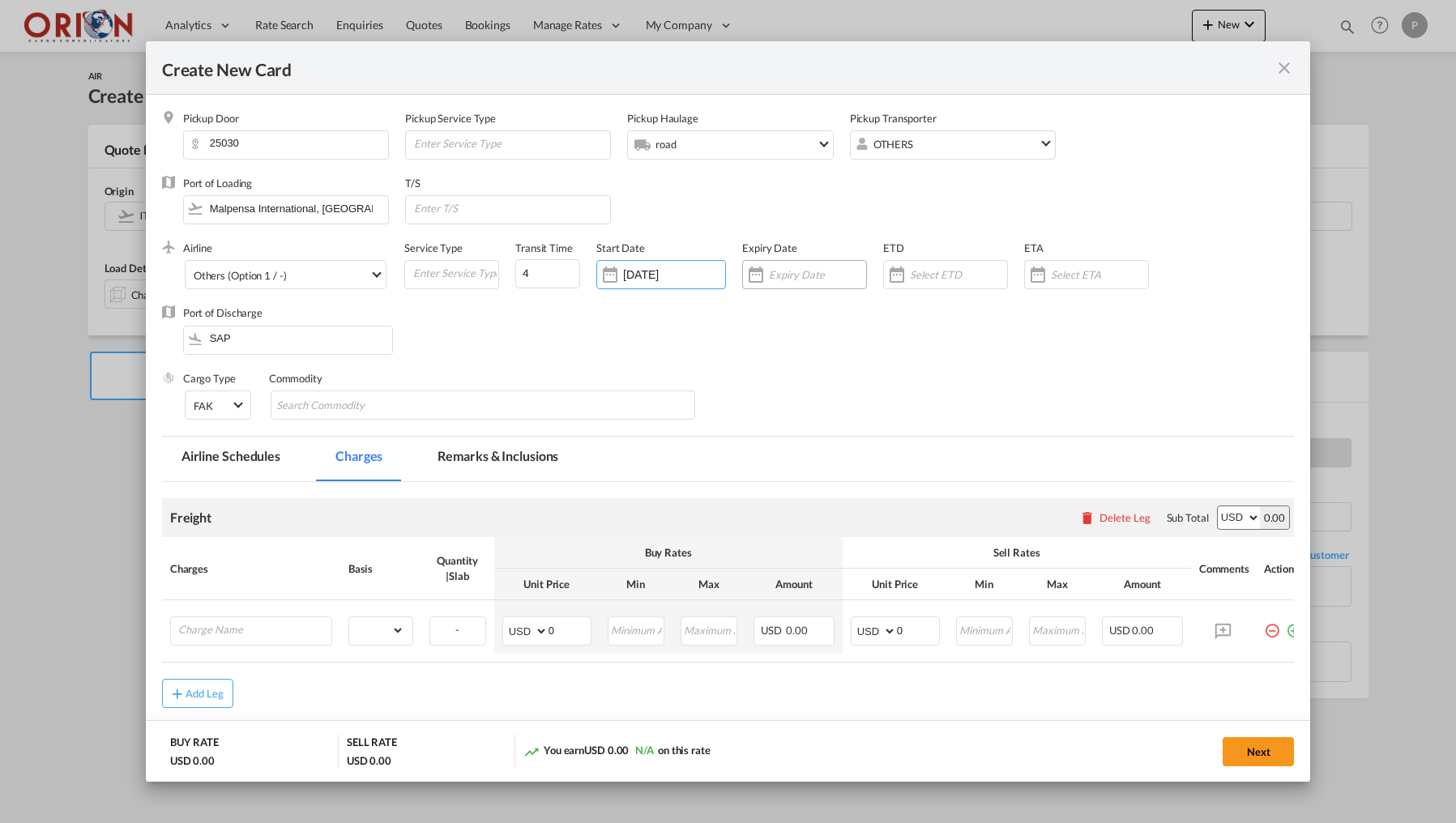
click at [811, 267] on div "Create New Card ..." at bounding box center [817, 274] width 97 height 14
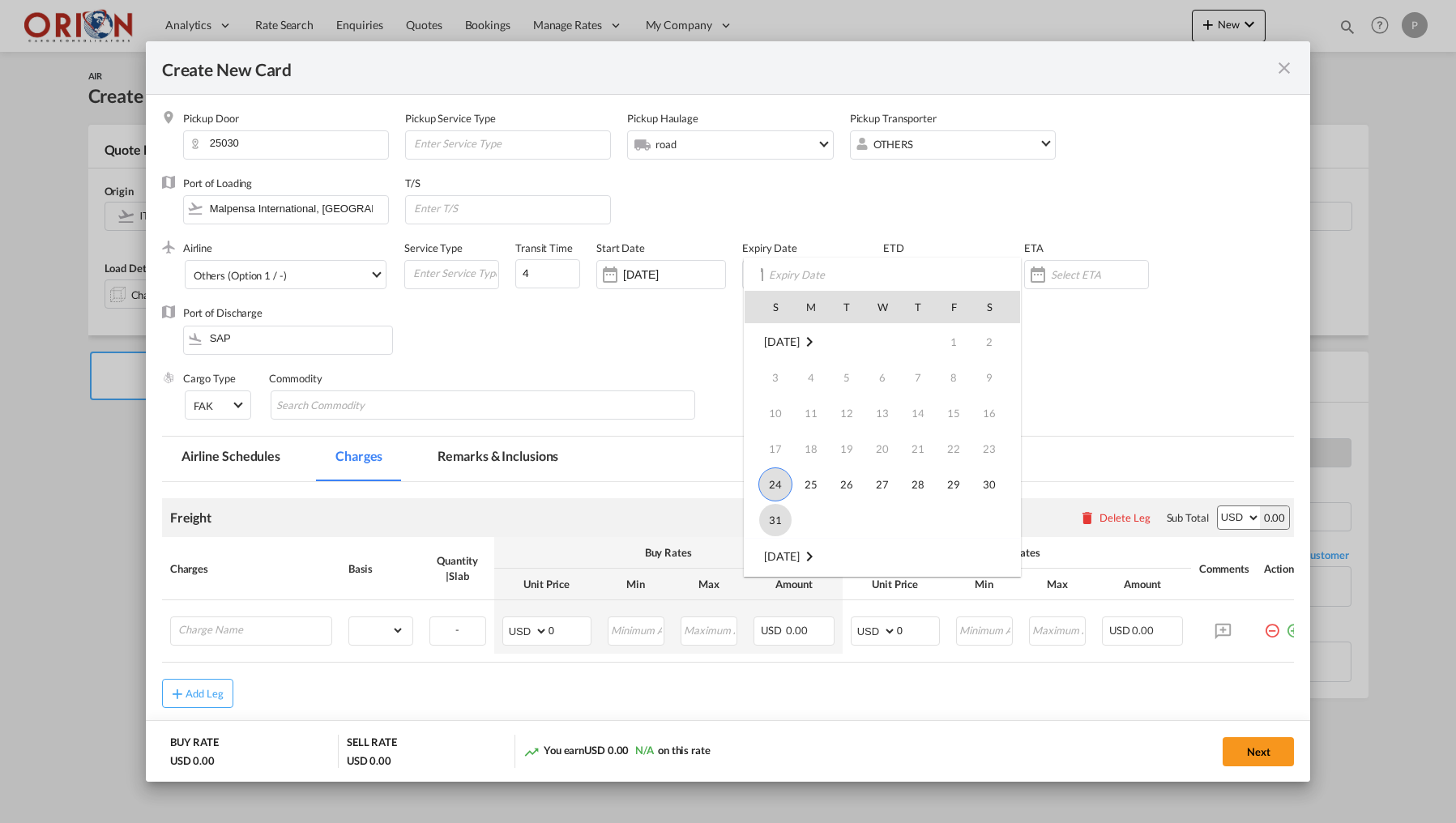
click at [774, 508] on span "31" at bounding box center [775, 520] width 32 height 32
type input "[DATE]"
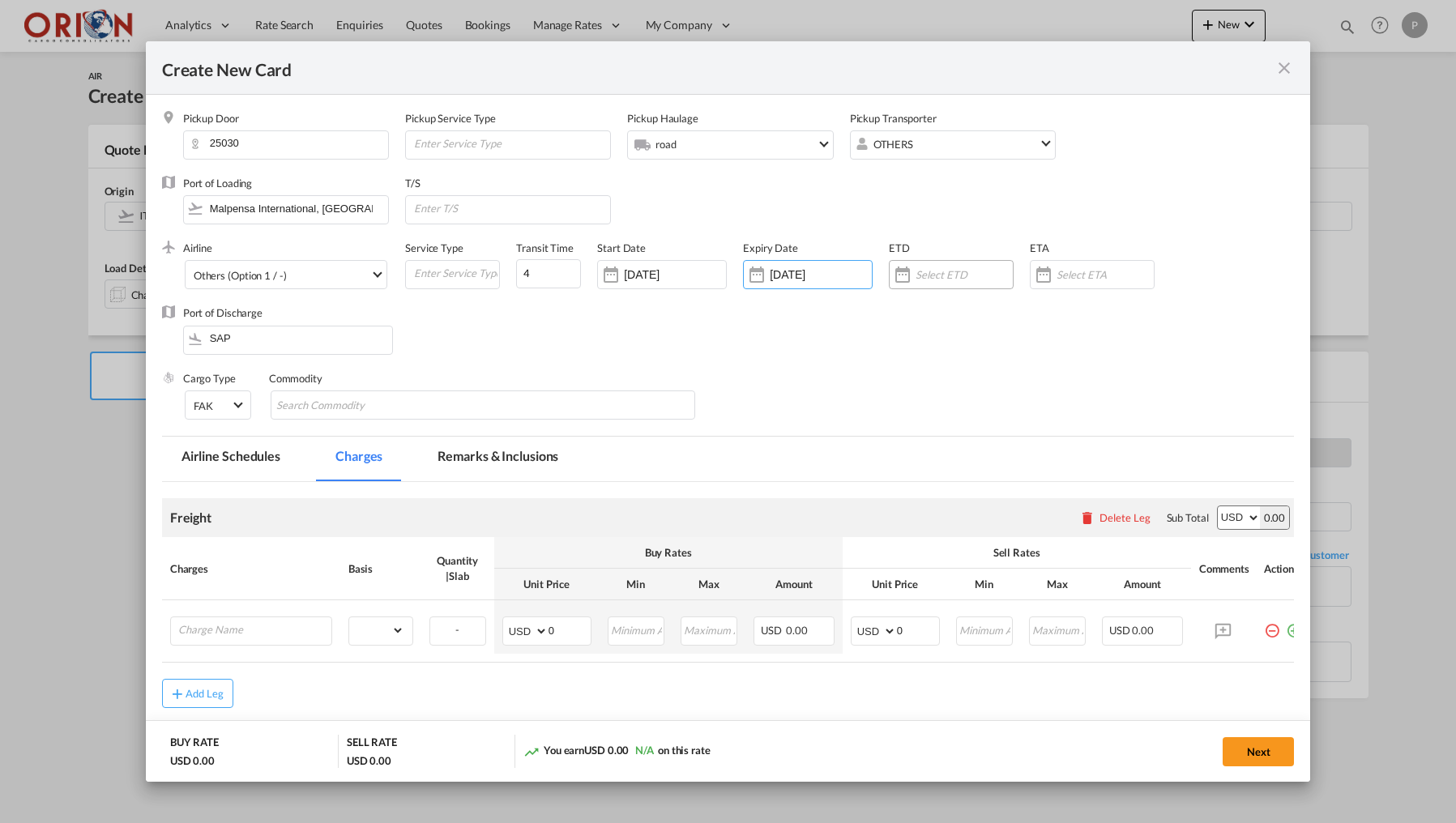
click at [929, 281] on div "Create New Card ..." at bounding box center [951, 274] width 125 height 29
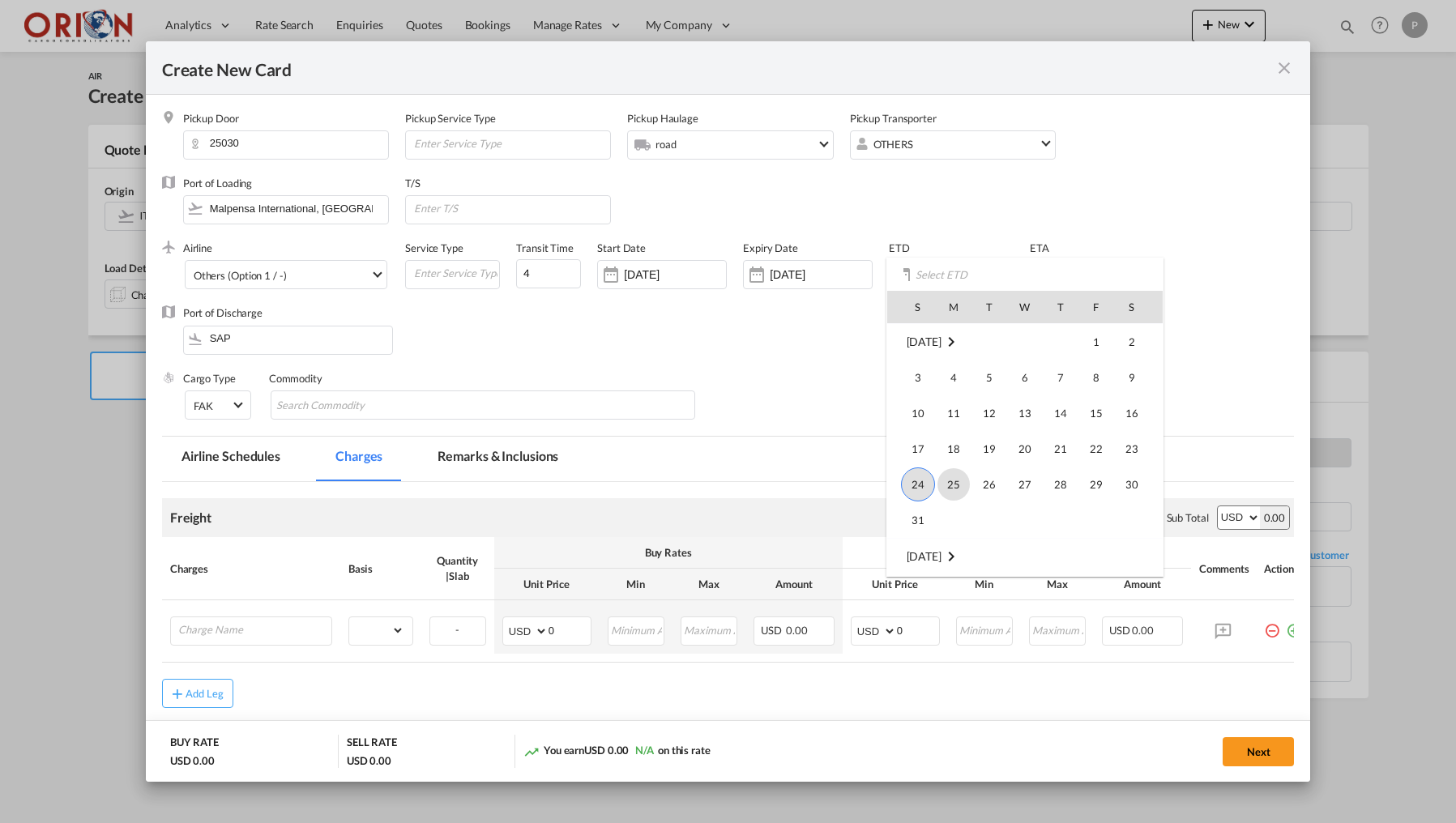
click at [962, 483] on span "25" at bounding box center [954, 484] width 32 height 32
type input "[DATE]"
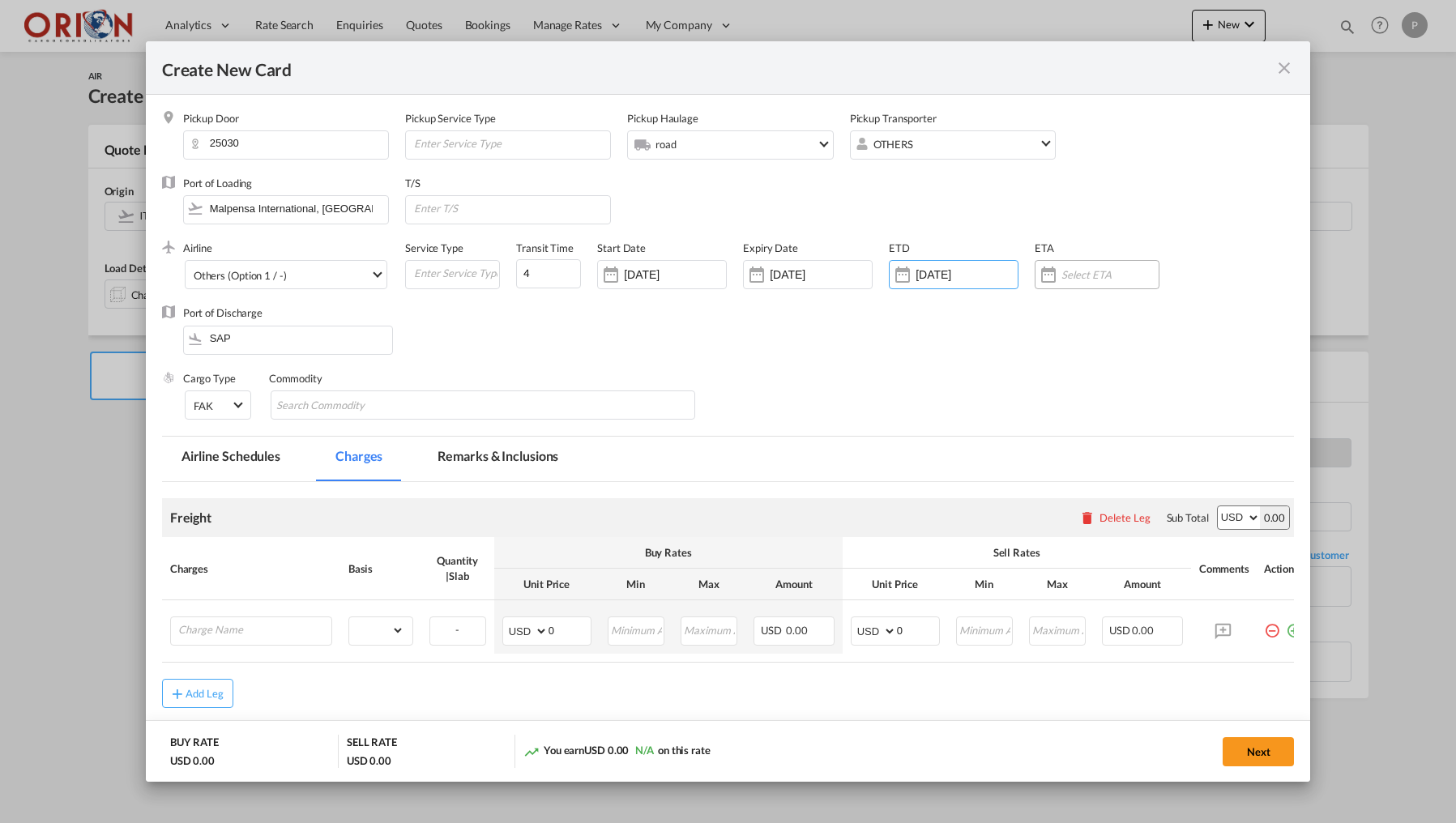
click at [1070, 266] on div "Create New Card ..." at bounding box center [1098, 274] width 125 height 29
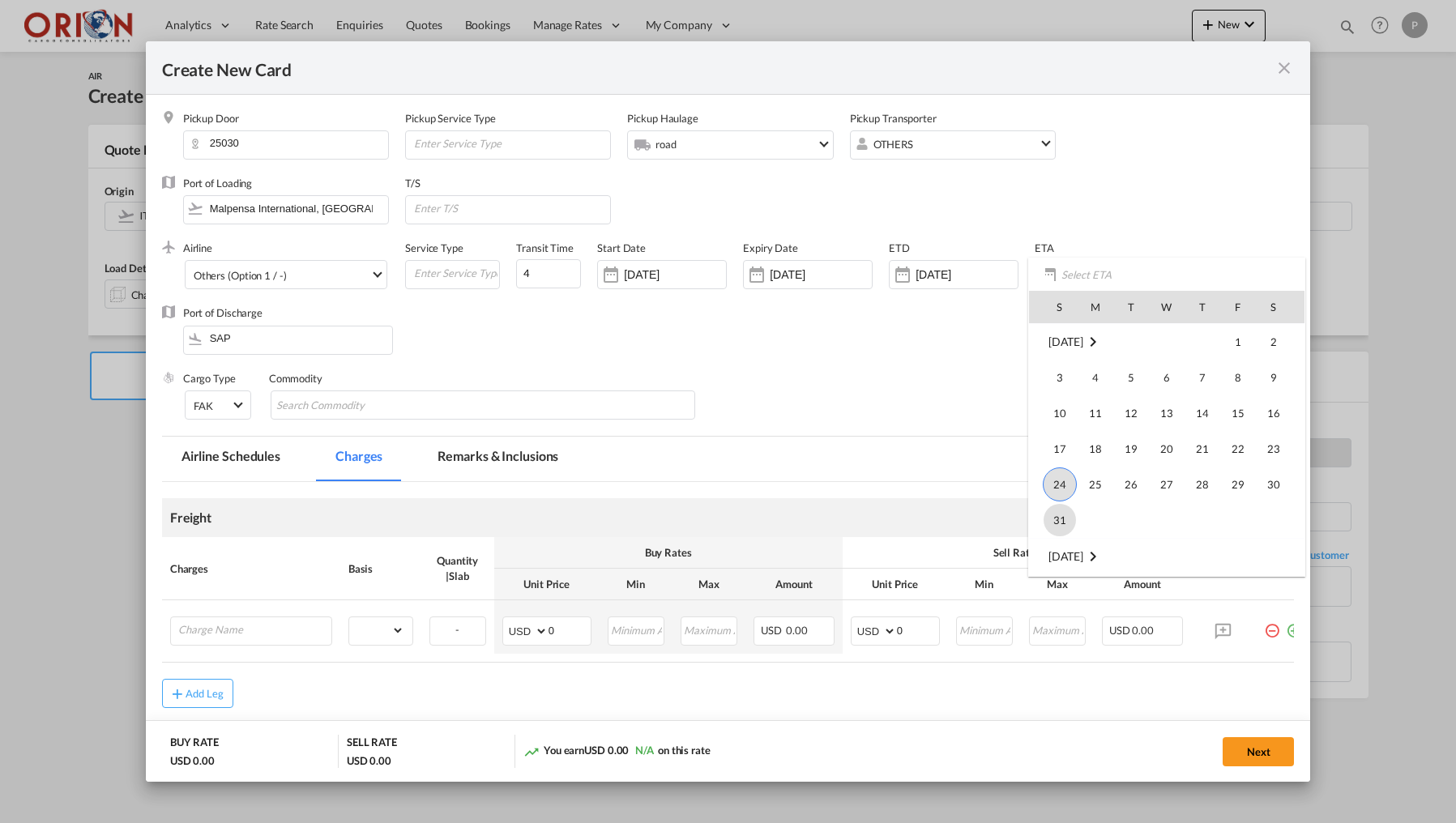
click at [1057, 509] on span "31" at bounding box center [1060, 520] width 32 height 32
type input "[DATE]"
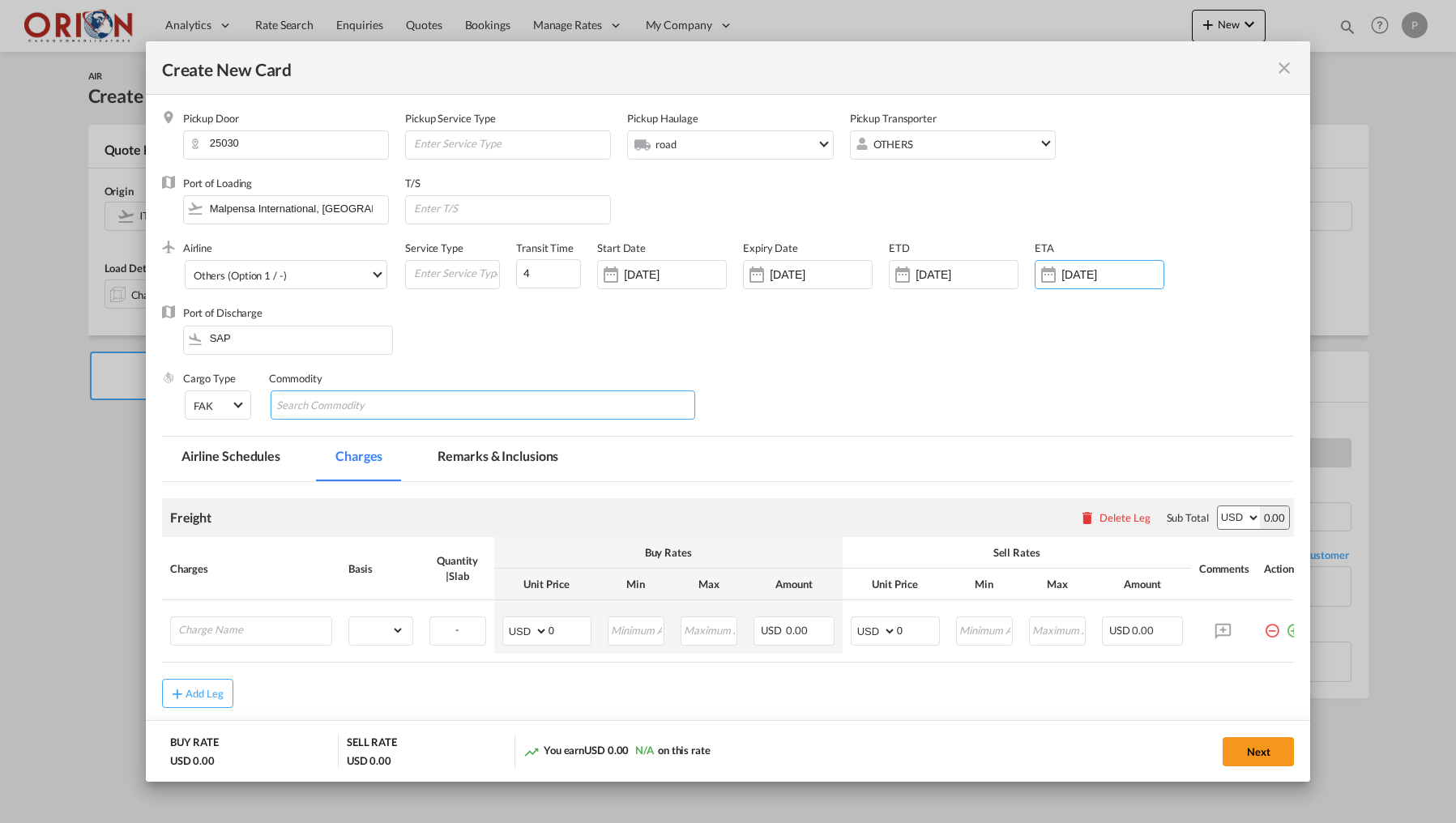
click at [433, 411] on md-chips-wrap "Chips container with autocompletion. Enter the text area, type text to search, …" at bounding box center [484, 405] width 425 height 29
type input "REPUESTOS"
click at [257, 629] on input "Charge Name" at bounding box center [254, 629] width 153 height 24
paste input "[GEOGRAPHIC_DATA] ([GEOGRAPHIC_DATA])"
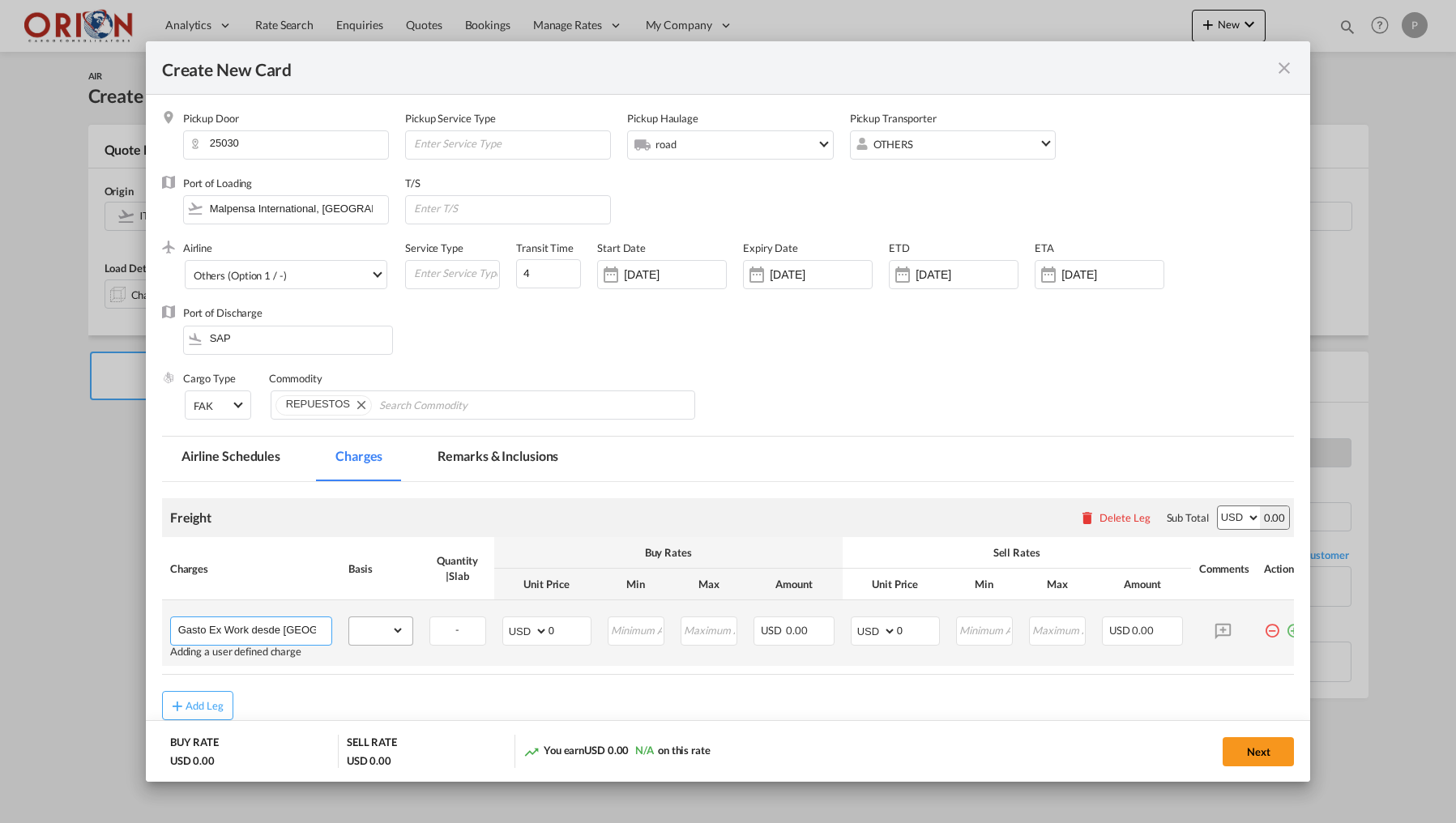
type input "Gasto Ex Work desde [GEOGRAPHIC_DATA] ([GEOGRAPHIC_DATA]) hasta aeropuerto MXP"
select select "flat"
click at [585, 627] on input "0" at bounding box center [569, 629] width 42 height 24
type input "210.60"
click at [922, 630] on input "0" at bounding box center [917, 629] width 42 height 24
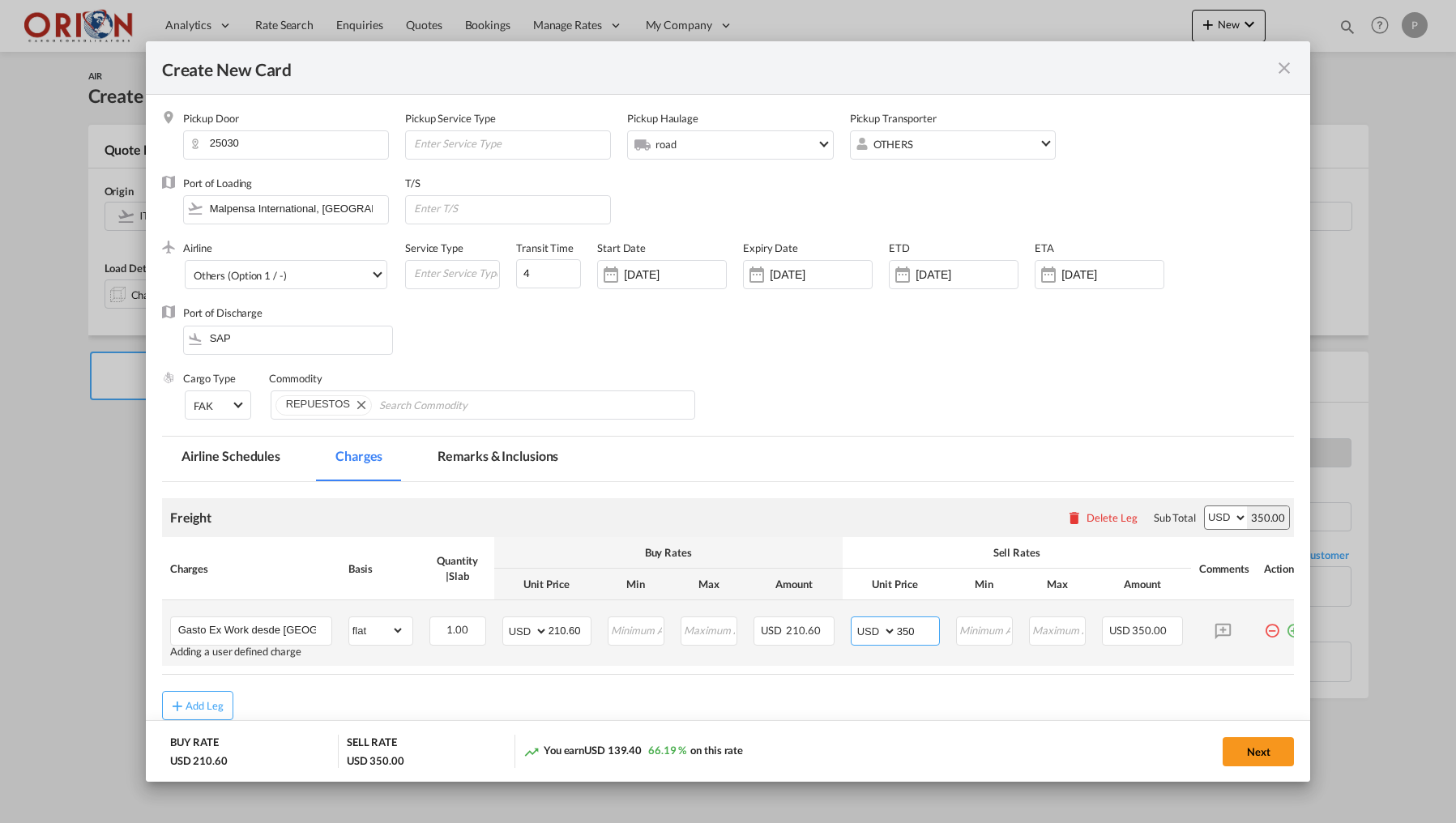
type input "350"
click at [1289, 630] on md-icon "icon-plus-circle-outline green-400-fg" at bounding box center [1294, 625] width 16 height 16
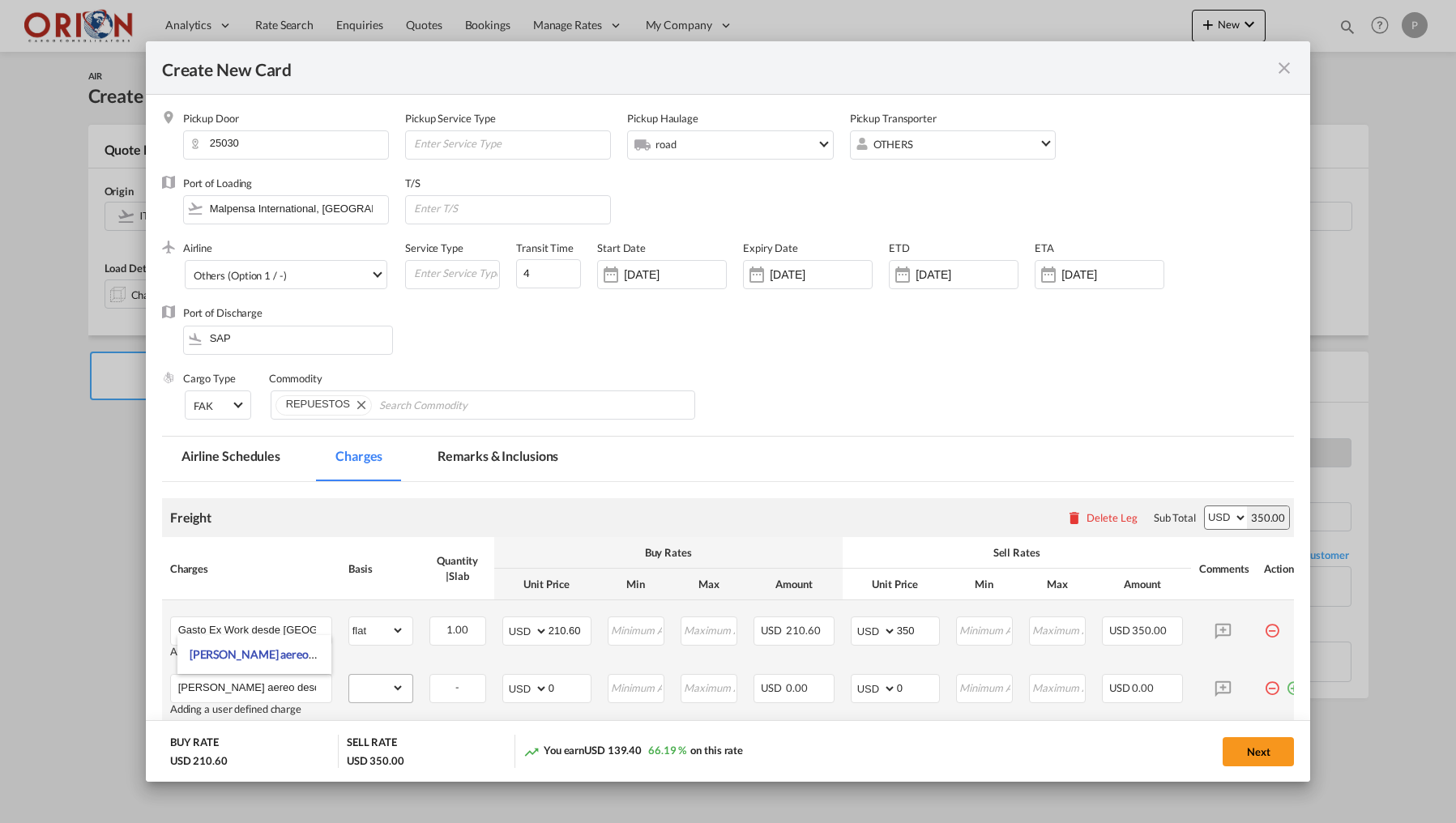
type input "[PERSON_NAME] aereo desde aeropuerto MXP hasta [GEOGRAPHIC_DATA]"
select select "flat"
click at [568, 698] on md-input-container "AED AFN ALL AMD ANG AOA ARS AUD AWG AZN BAM BBD BDT BGN BHD BIF BMD BND [PERSON…" at bounding box center [547, 688] width 89 height 29
click at [568, 690] on input "0" at bounding box center [569, 686] width 42 height 24
type input "760.09"
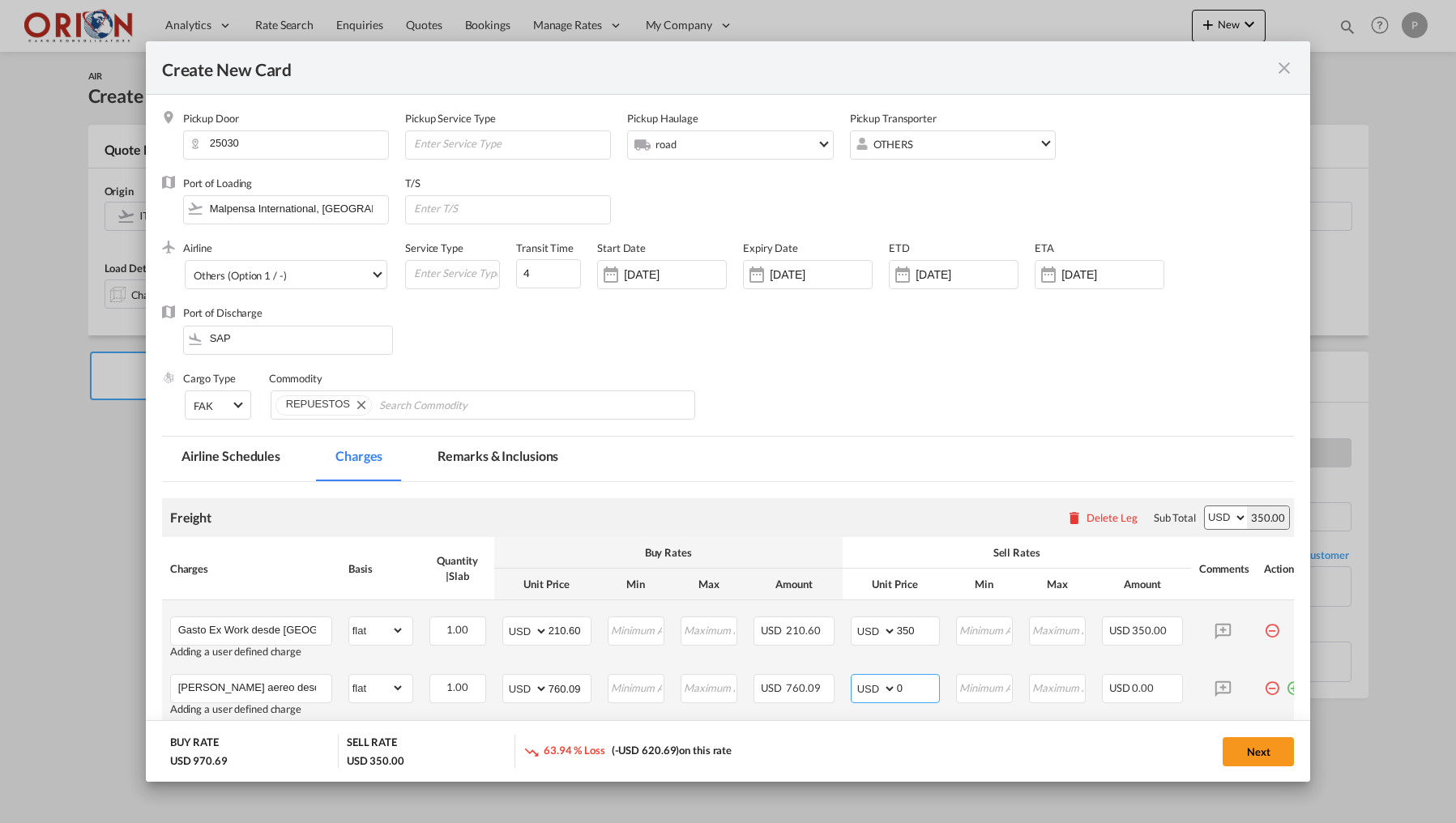
click at [931, 687] on input "0" at bounding box center [917, 686] width 42 height 24
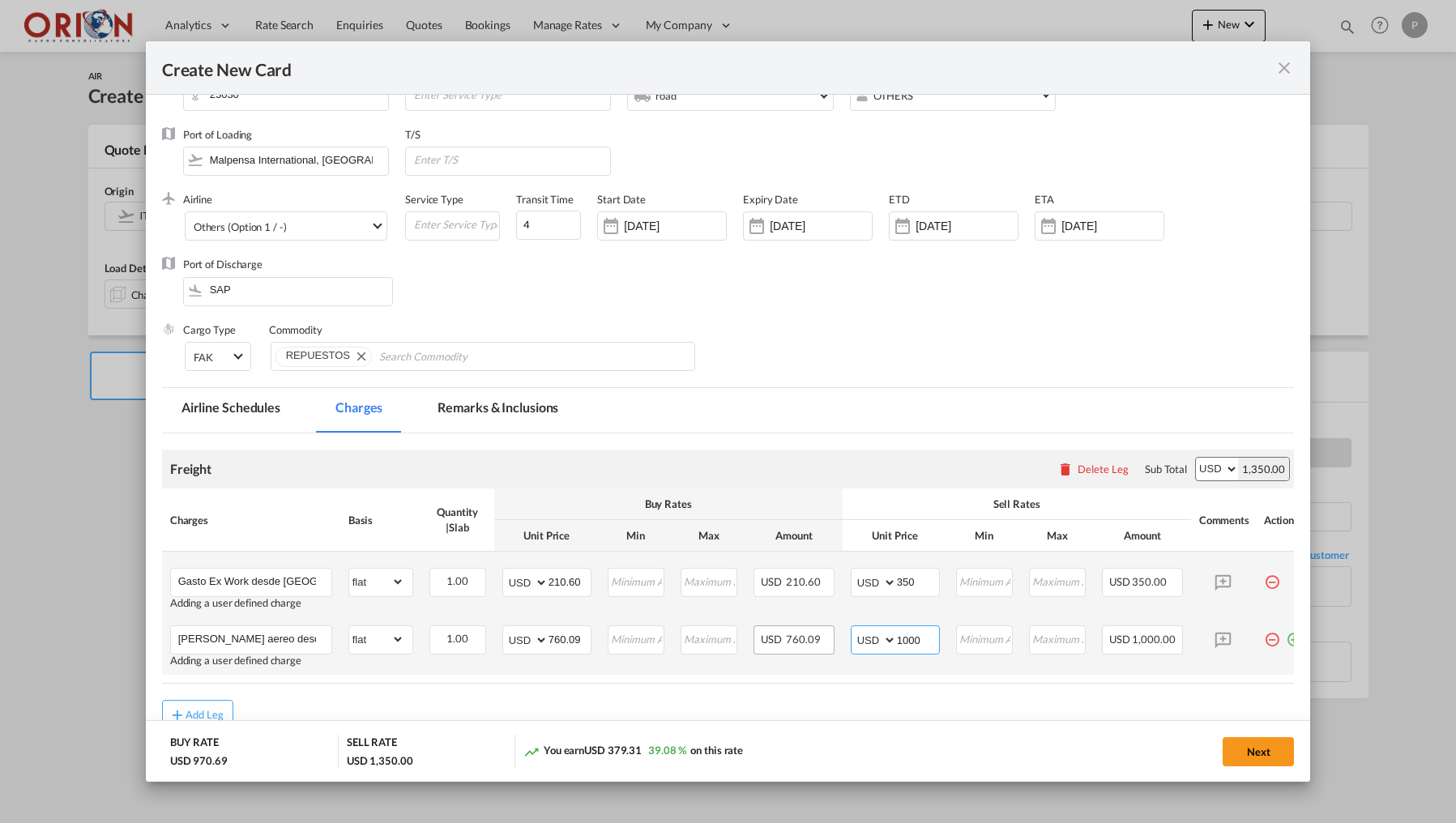
scroll to position [88, 0]
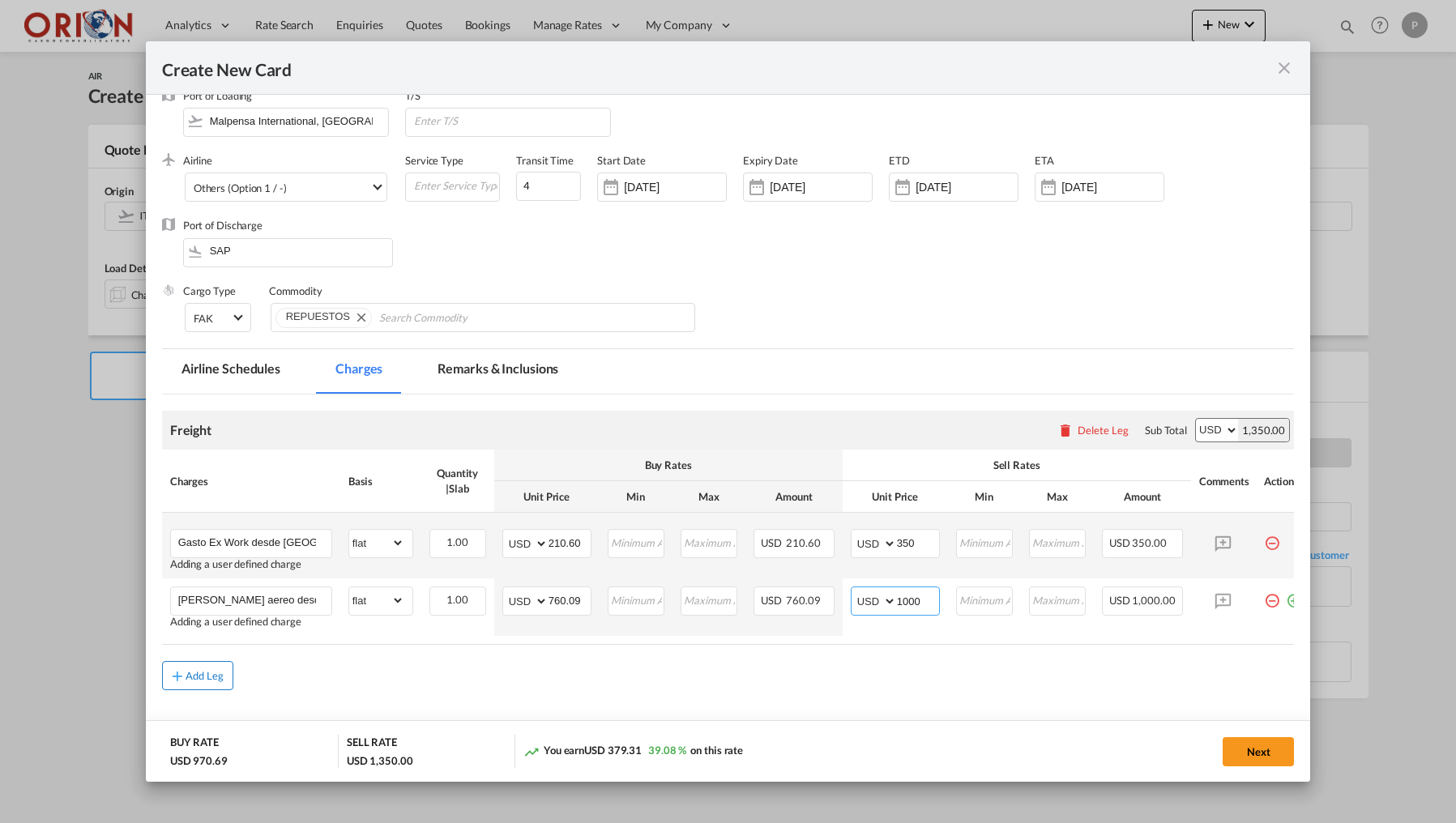
type input "1000"
click at [189, 680] on div "Add Leg" at bounding box center [206, 676] width 39 height 10
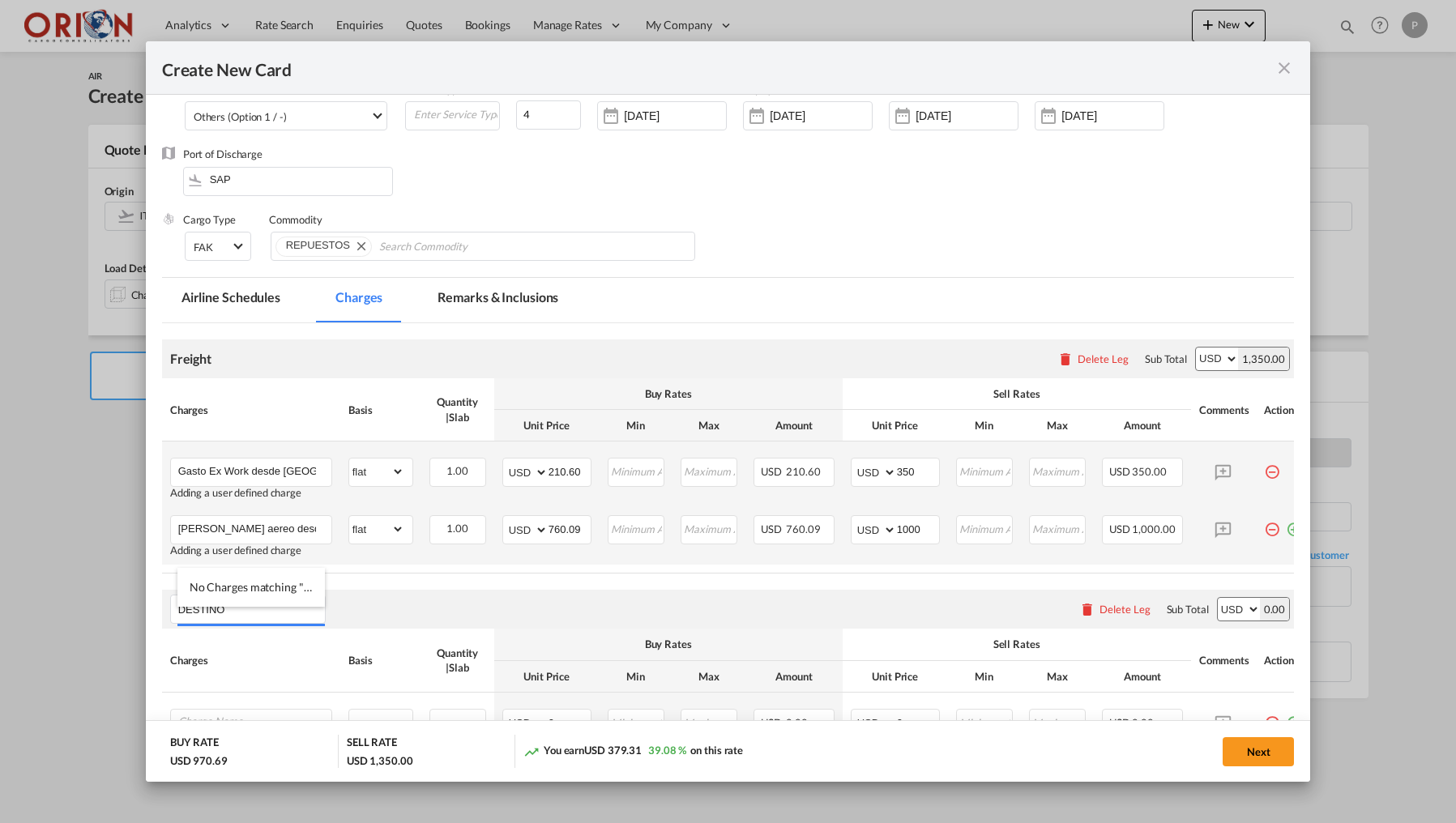
scroll to position [247, 0]
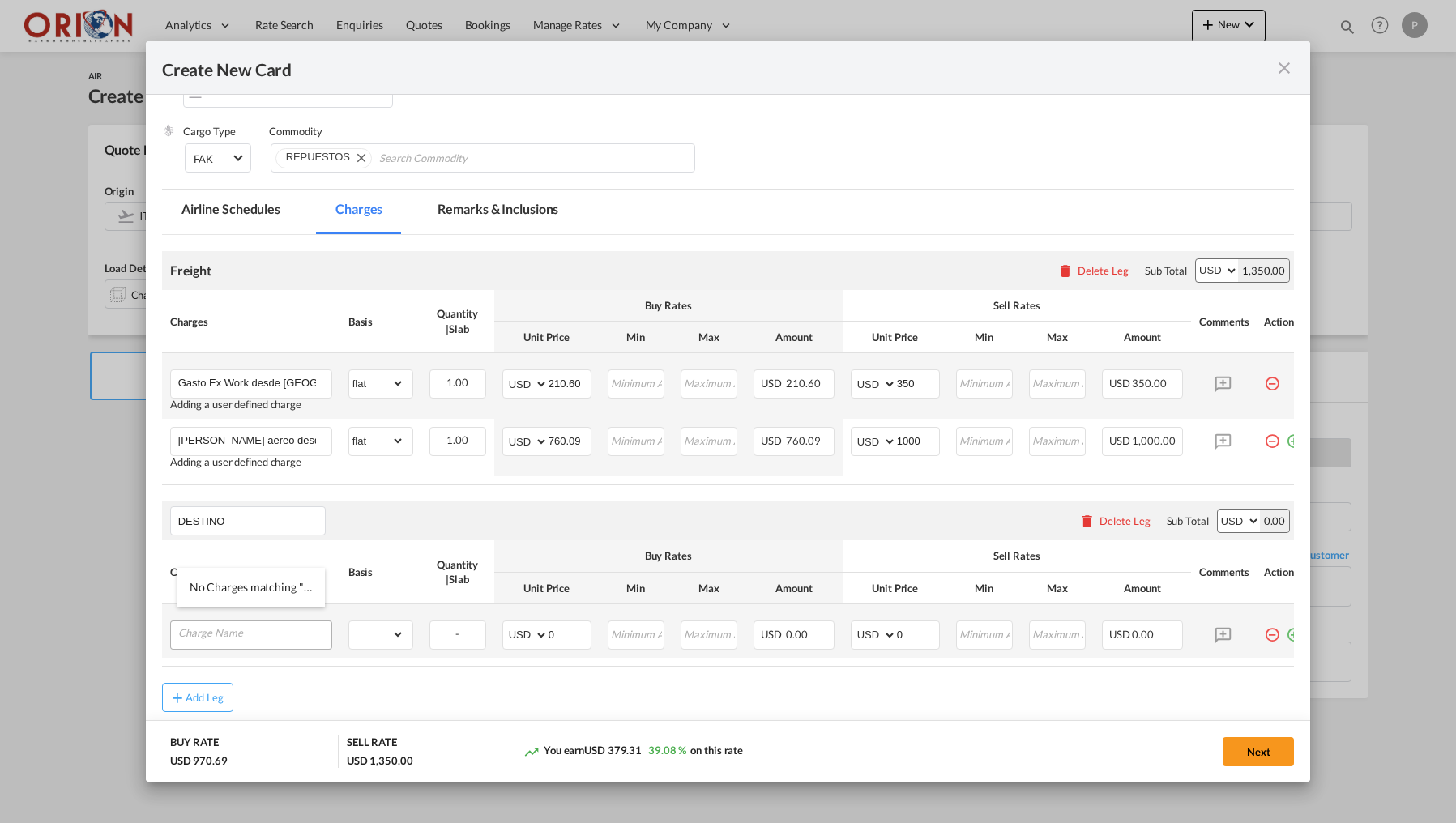
type input "DESTINO"
click at [249, 635] on input "Charge Name" at bounding box center [254, 633] width 153 height 24
type input "Gastos en destino"
select select "flat"
click at [569, 637] on input "0" at bounding box center [569, 633] width 42 height 24
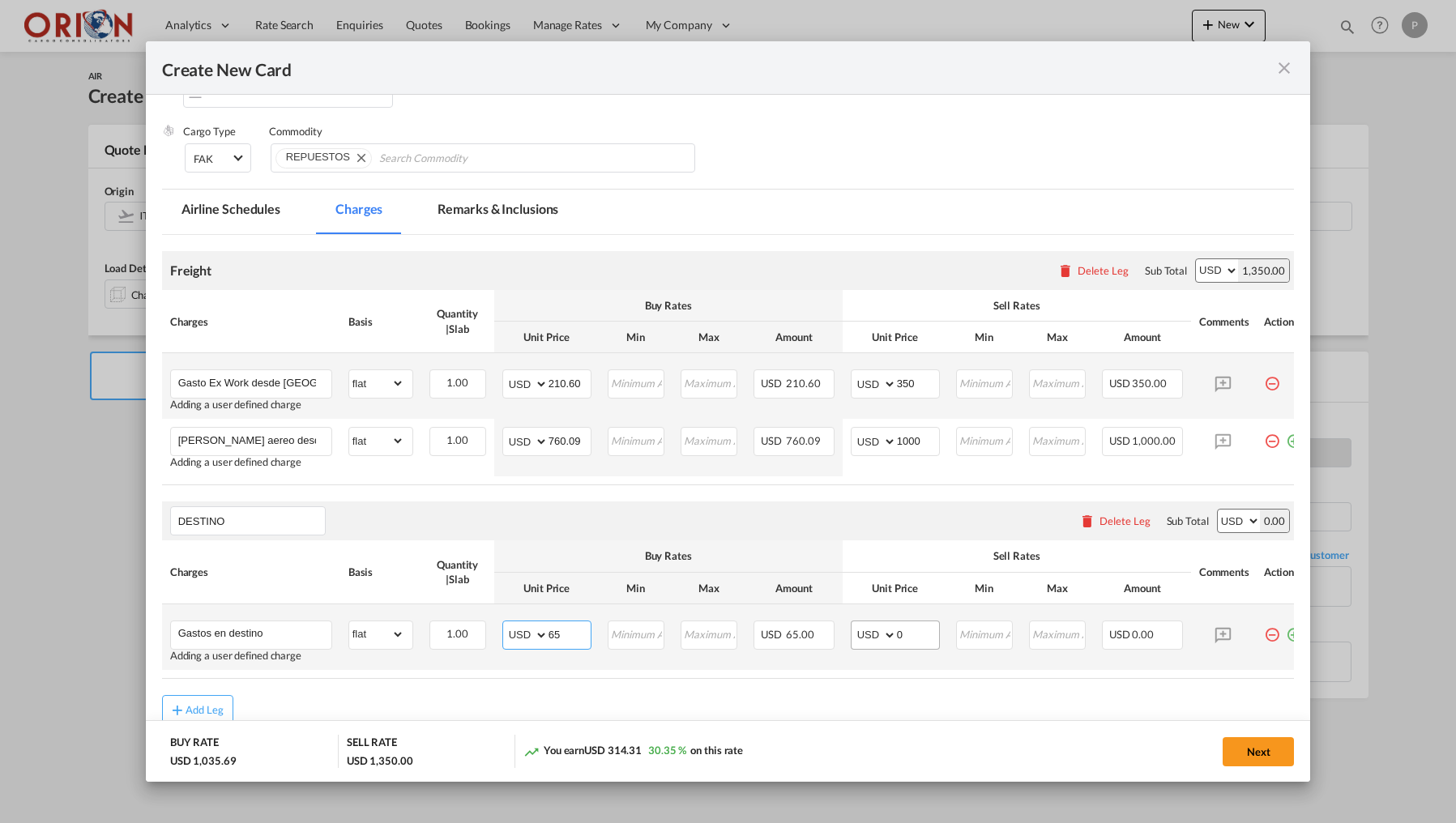
type input "65"
click at [927, 644] on input "0" at bounding box center [917, 633] width 42 height 24
type input "100"
click at [919, 390] on input "350" at bounding box center [917, 382] width 42 height 24
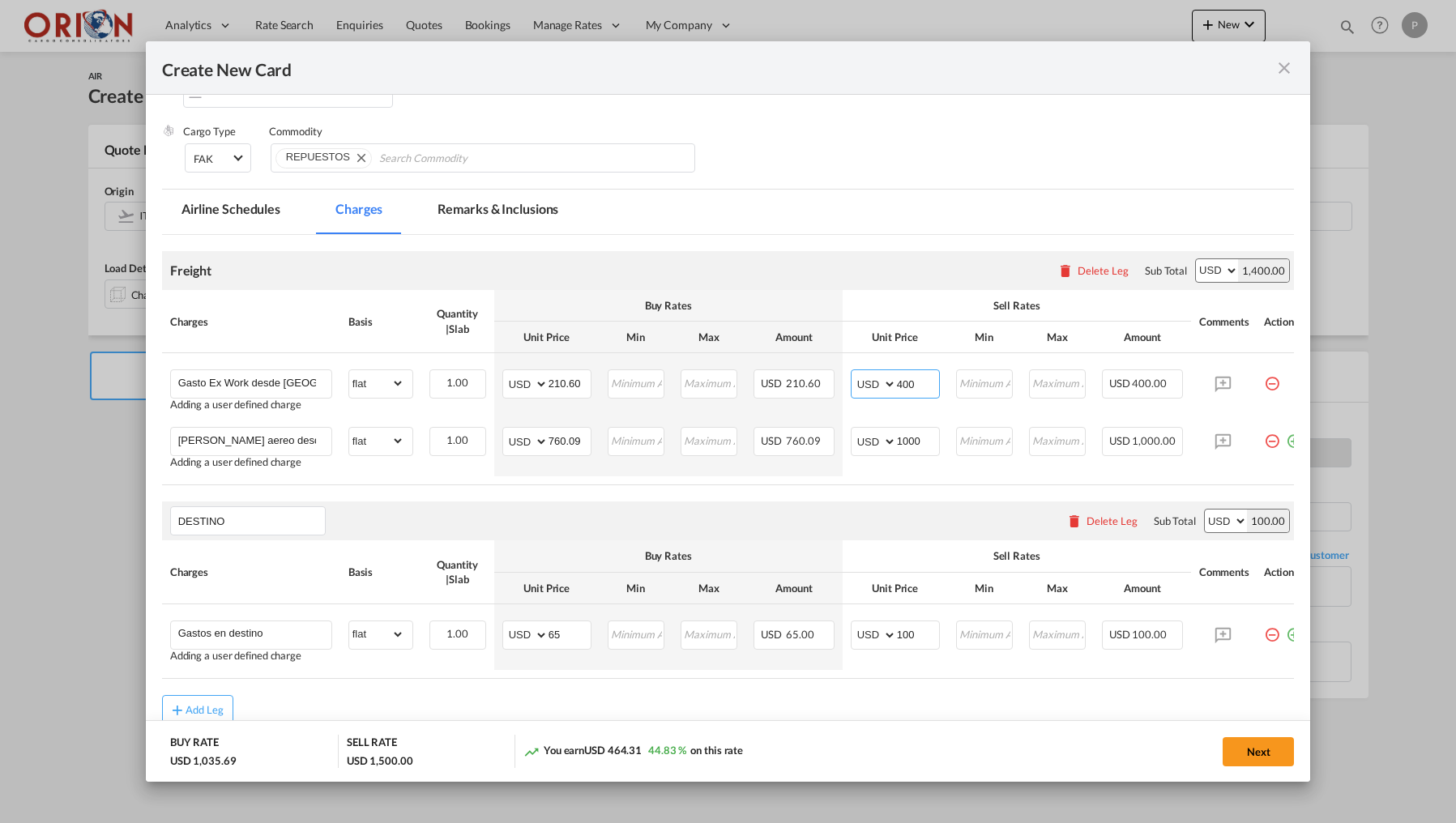
type input "400"
click at [514, 216] on md-tab-item "Remarks & Inclusions" at bounding box center [498, 212] width 160 height 45
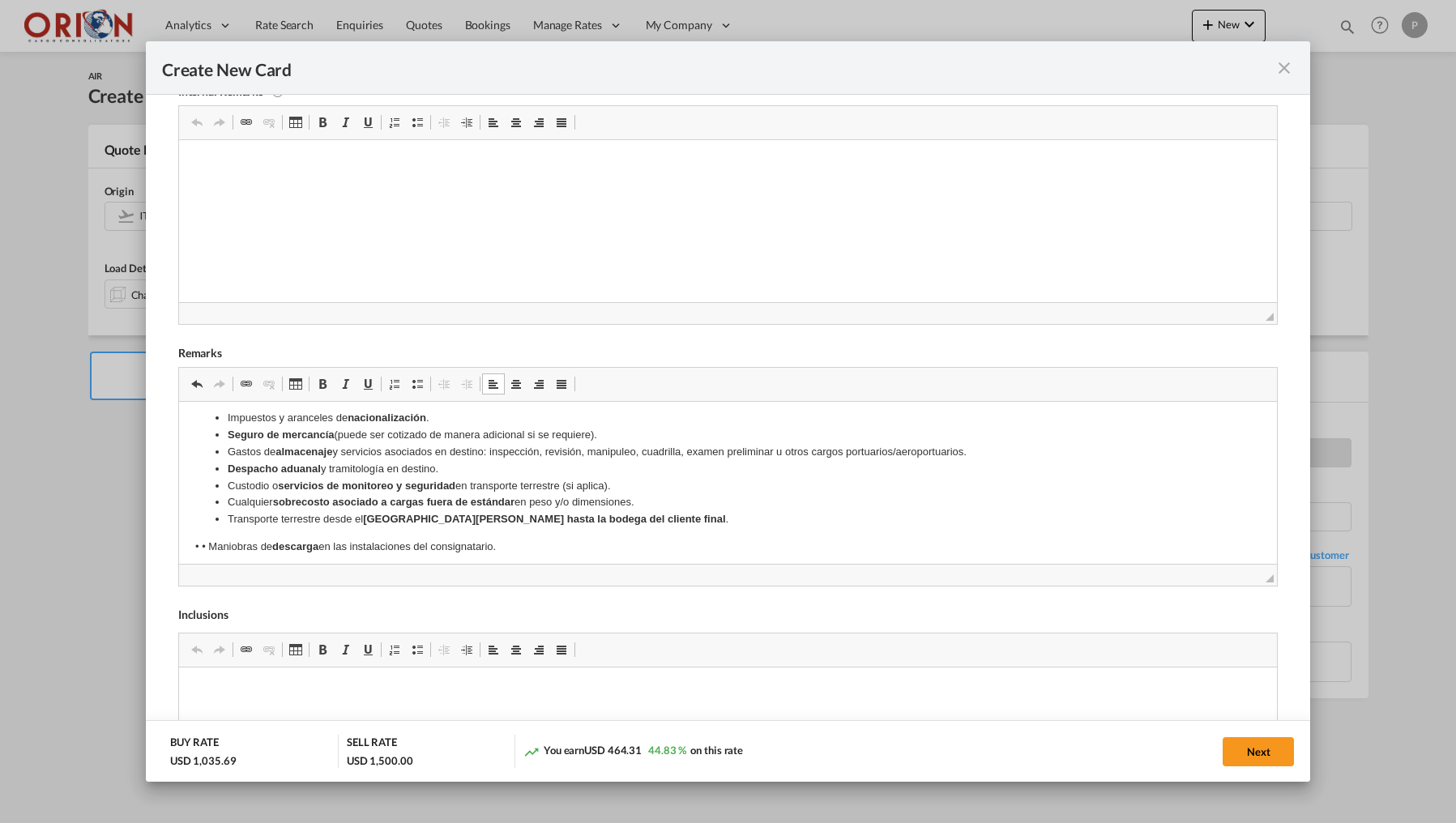
scroll to position [510, 0]
click at [207, 539] on p "• • Maniobras de descarga en las instalaciones del consignatario." at bounding box center [728, 547] width 1066 height 17
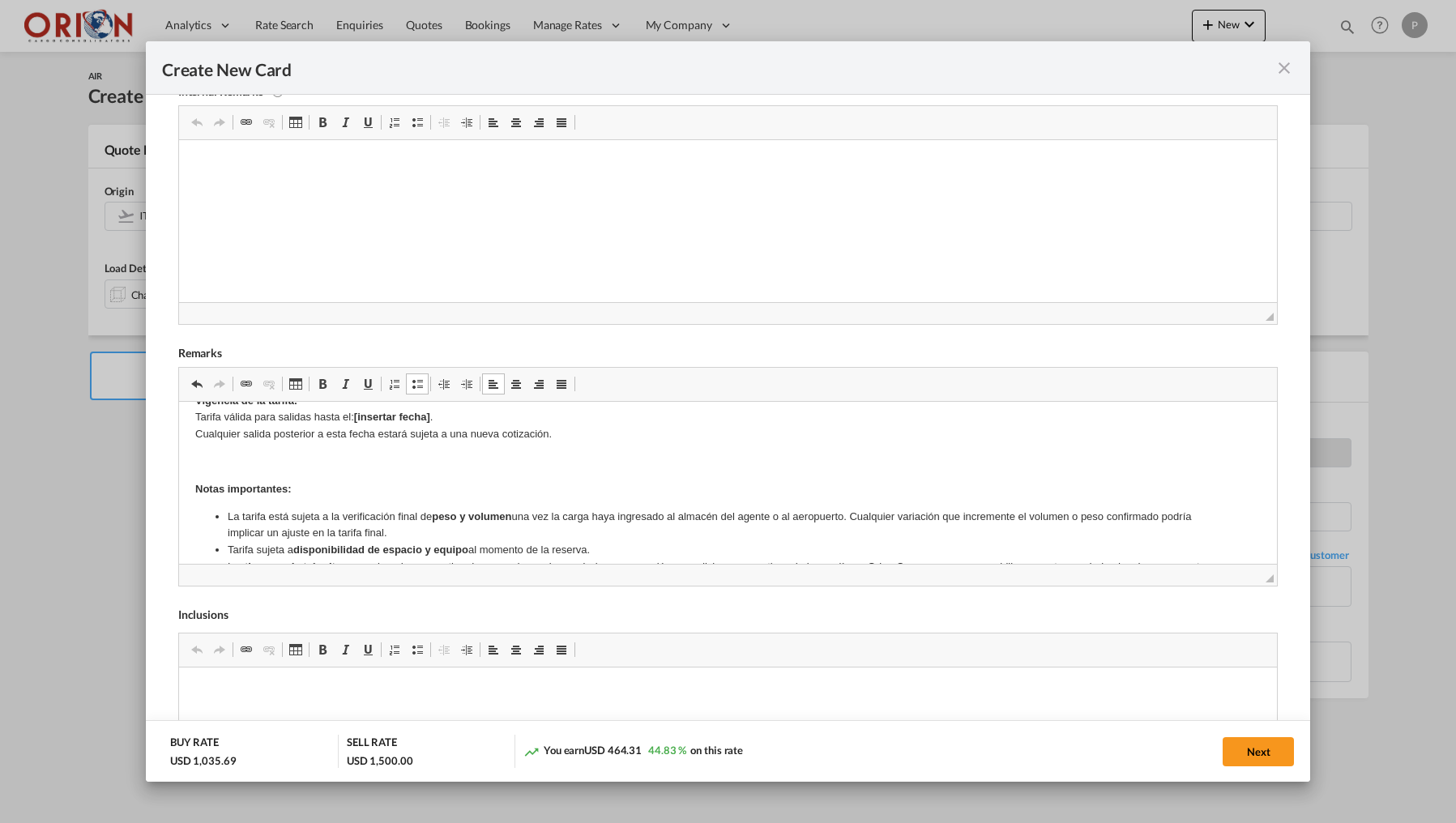
scroll to position [80, 0]
click at [272, 464] on p "Rich Text Editor, editor5" at bounding box center [728, 462] width 1066 height 17
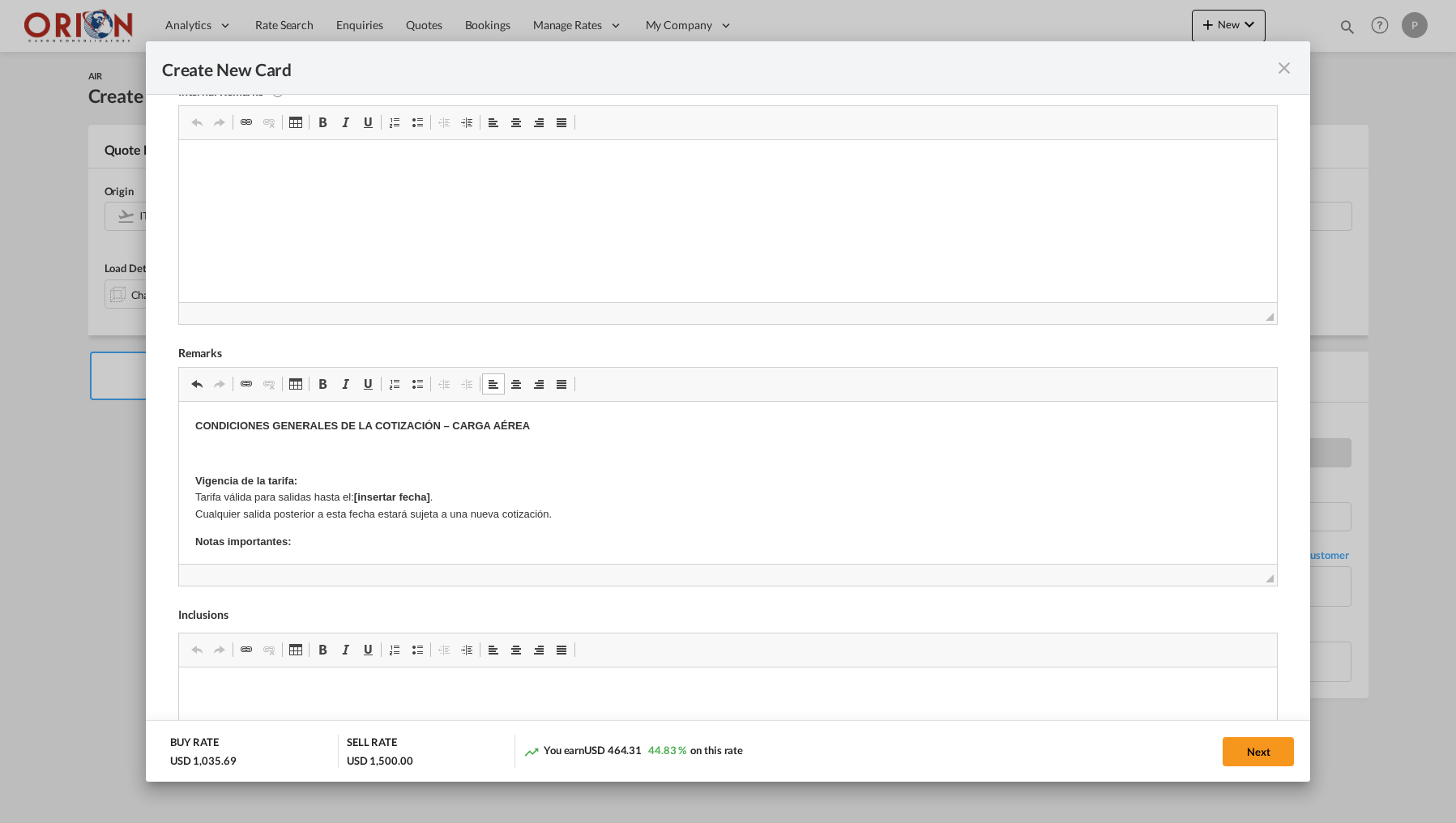
scroll to position [0, 0]
click at [317, 425] on strong "CONDICIONES GENERALES DE LA COTIZACIÓN – CARGA AÉREA" at bounding box center [362, 425] width 334 height 13
click at [316, 442] on body "CONDICIONES GENERALES DE LA COTIZACIÓN – CARGA AÉREA Vigencia de la tarifa: Tar…" at bounding box center [728, 722] width 1066 height 610
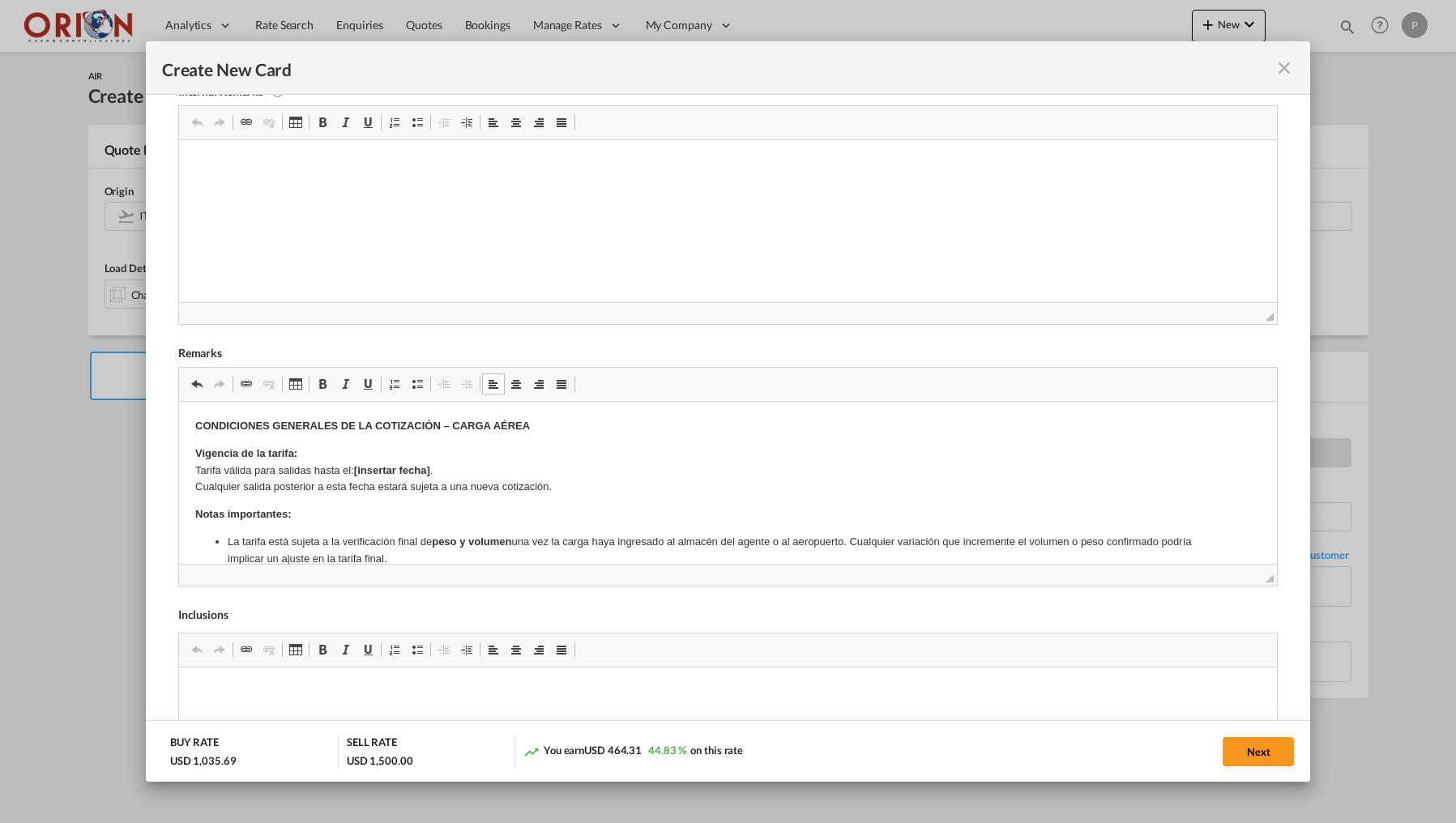
drag, startPoint x: 445, startPoint y: 466, endPoint x: 356, endPoint y: 464, distance: 89.0
click at [356, 464] on p "Vigencia de la tarifa: Tarifa válida para salidas hasta el: [insertar fecha] . …" at bounding box center [728, 470] width 1066 height 50
click at [1250, 747] on button "Next" at bounding box center [1258, 752] width 72 height 29
type input "[DATE]"
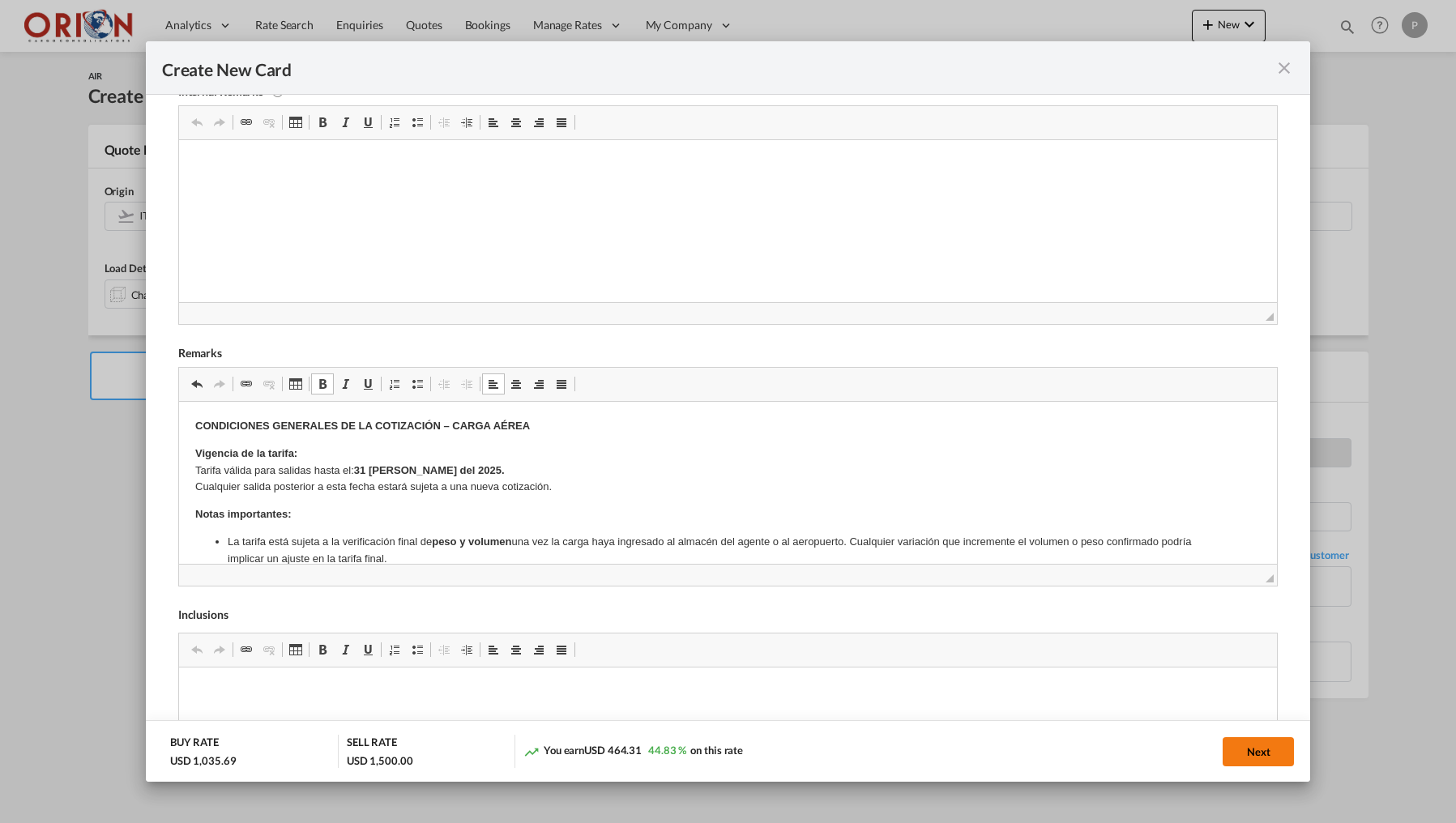
type input "[DATE]"
type input "210.6"
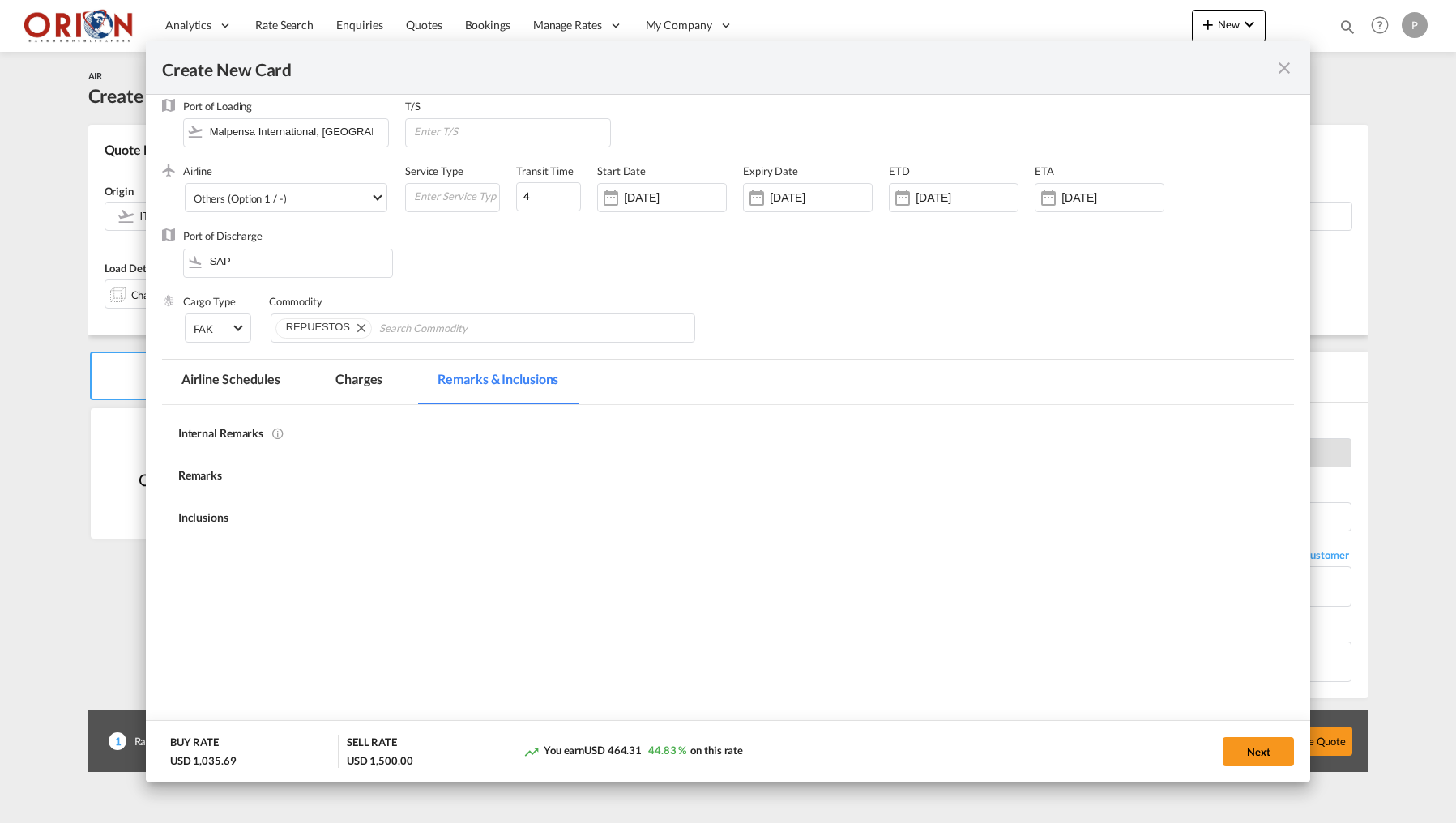
scroll to position [76, 0]
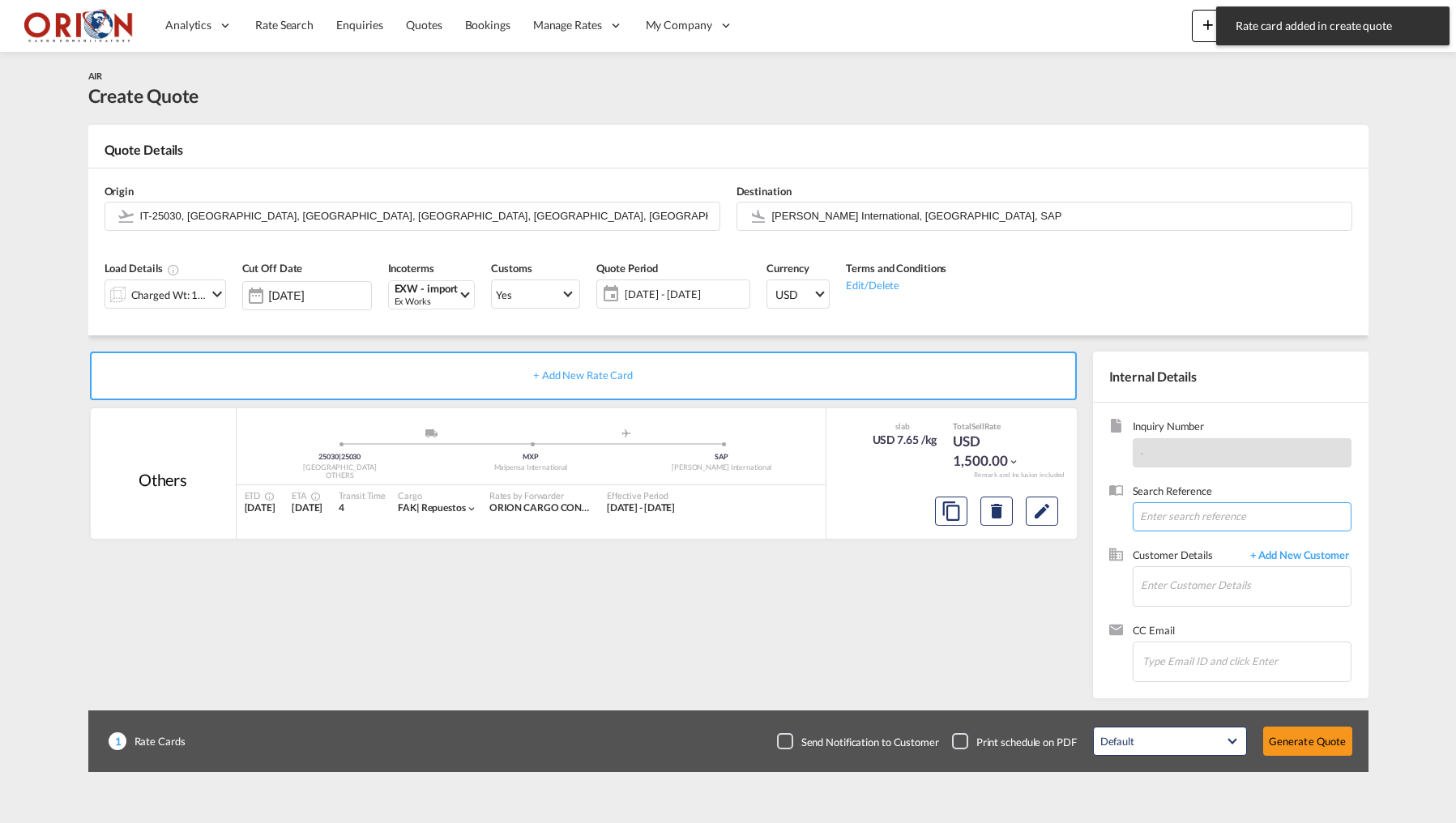
click at [1187, 517] on input at bounding box center [1241, 516] width 219 height 29
paste input "URGENT PICK / DJJ - ELCATEX S DE RL DE CV / PO: 4500357676 4500357681 / AEREO"
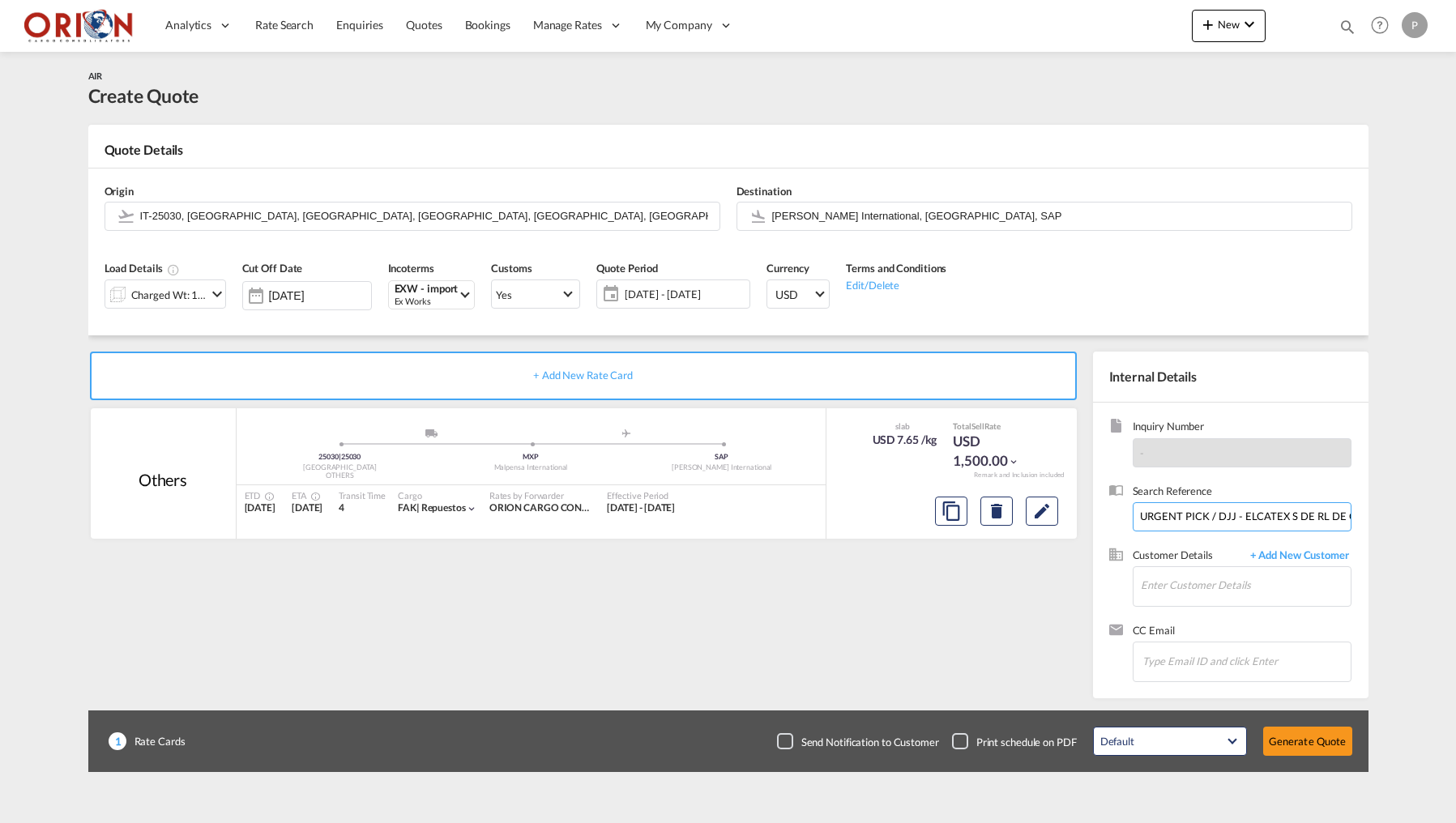
type input "URGENT PICK / DJJ - ELCATEX S DE RL DE CV / PO: 4500357676 4500357681 / AEREO"
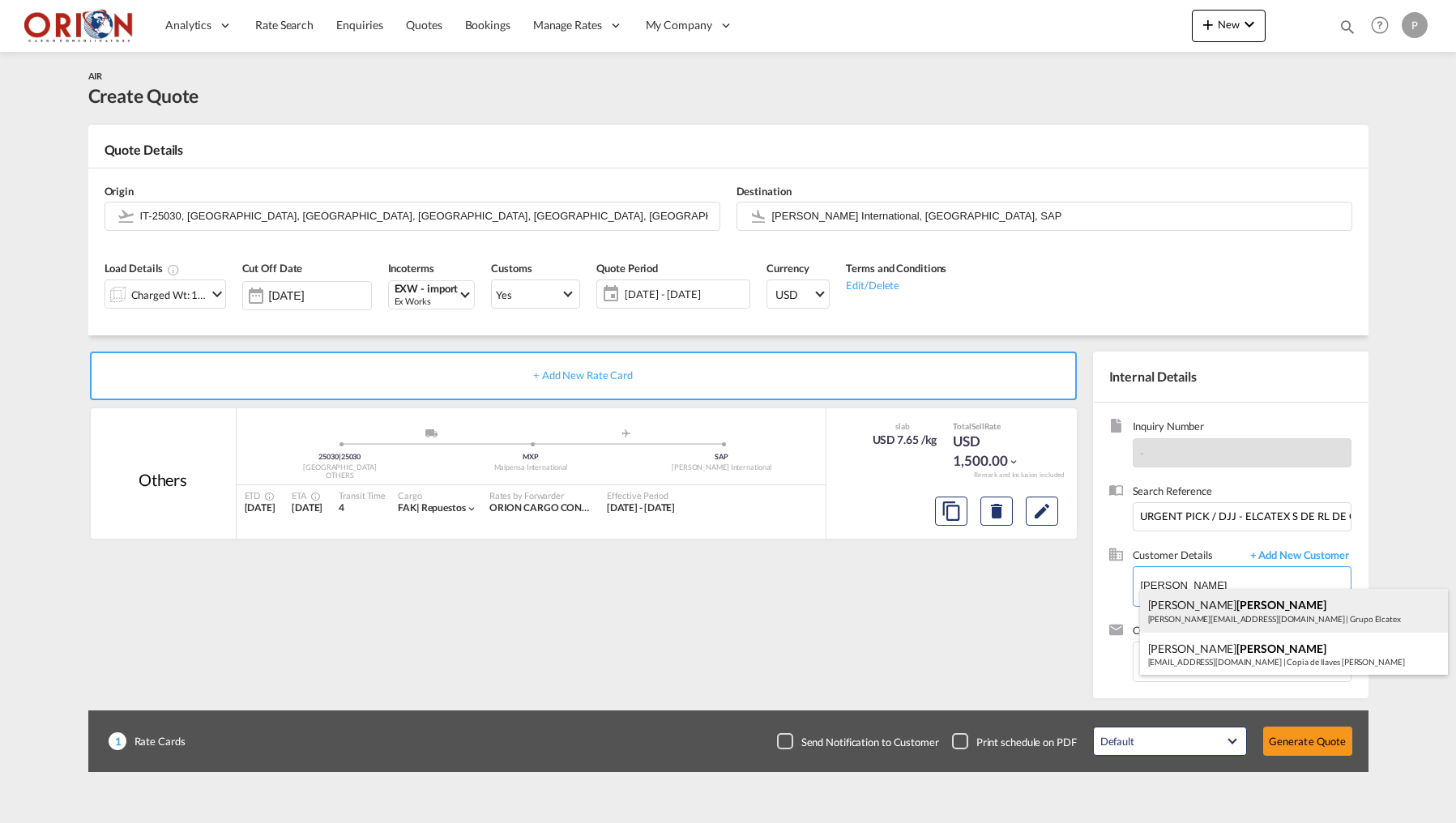
click at [1197, 604] on div "[PERSON_NAME] [PERSON_NAME][EMAIL_ADDRESS][DOMAIN_NAME] | Grupo Elcatex" at bounding box center [1293, 610] width 307 height 44
type input "Grupo Elcatex, [PERSON_NAME], [PERSON_NAME][EMAIL_ADDRESS][DOMAIN_NAME]"
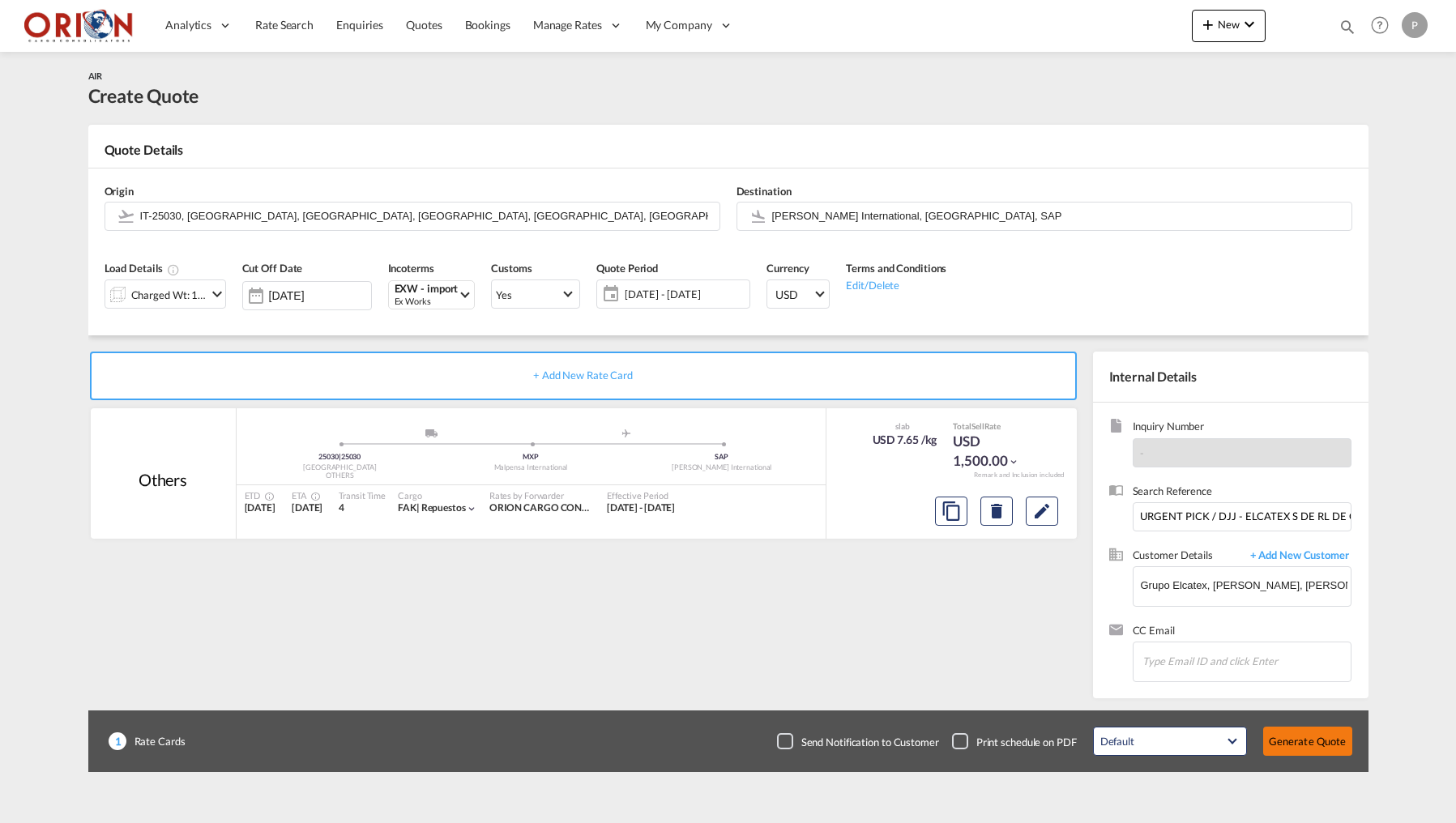
click at [1285, 746] on button "Generate Quote" at bounding box center [1308, 741] width 89 height 29
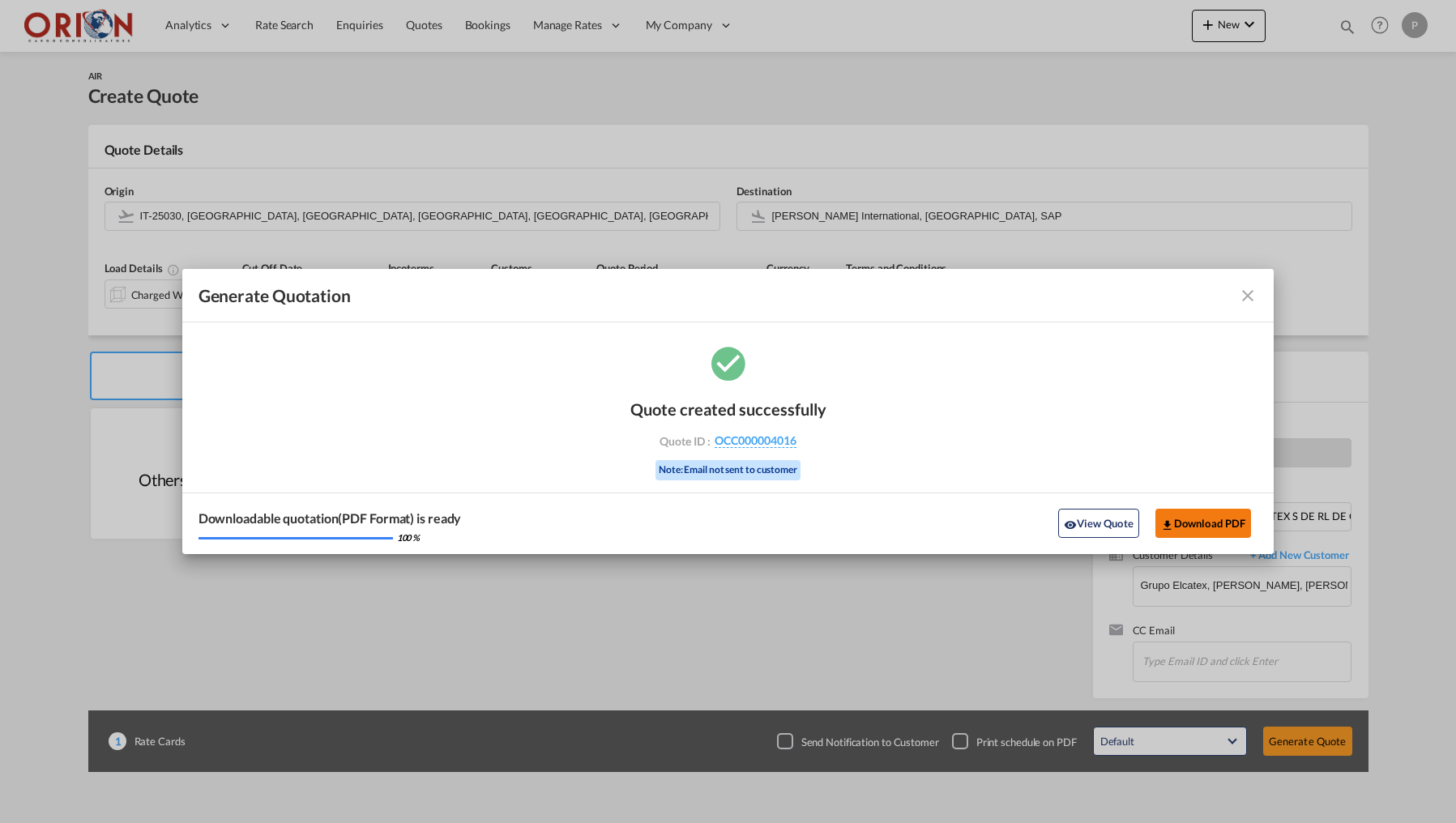
click at [1174, 530] on button "Download PDF" at bounding box center [1204, 523] width 97 height 29
click at [1250, 299] on md-icon "icon-close fg-AAA8AD cursor m-0" at bounding box center [1248, 296] width 20 height 20
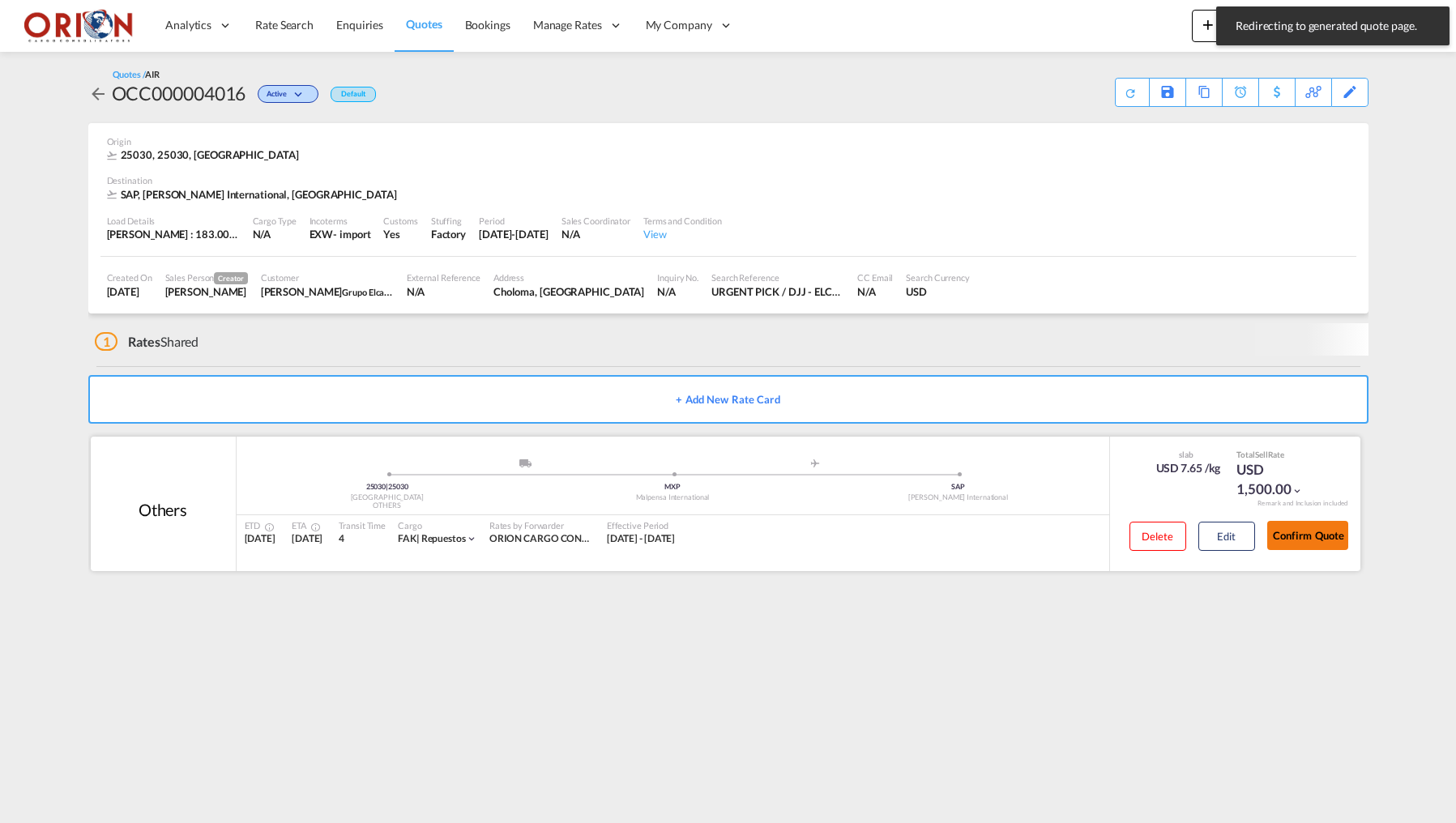
click at [1283, 531] on button "Confirm Quote" at bounding box center [1308, 535] width 81 height 29
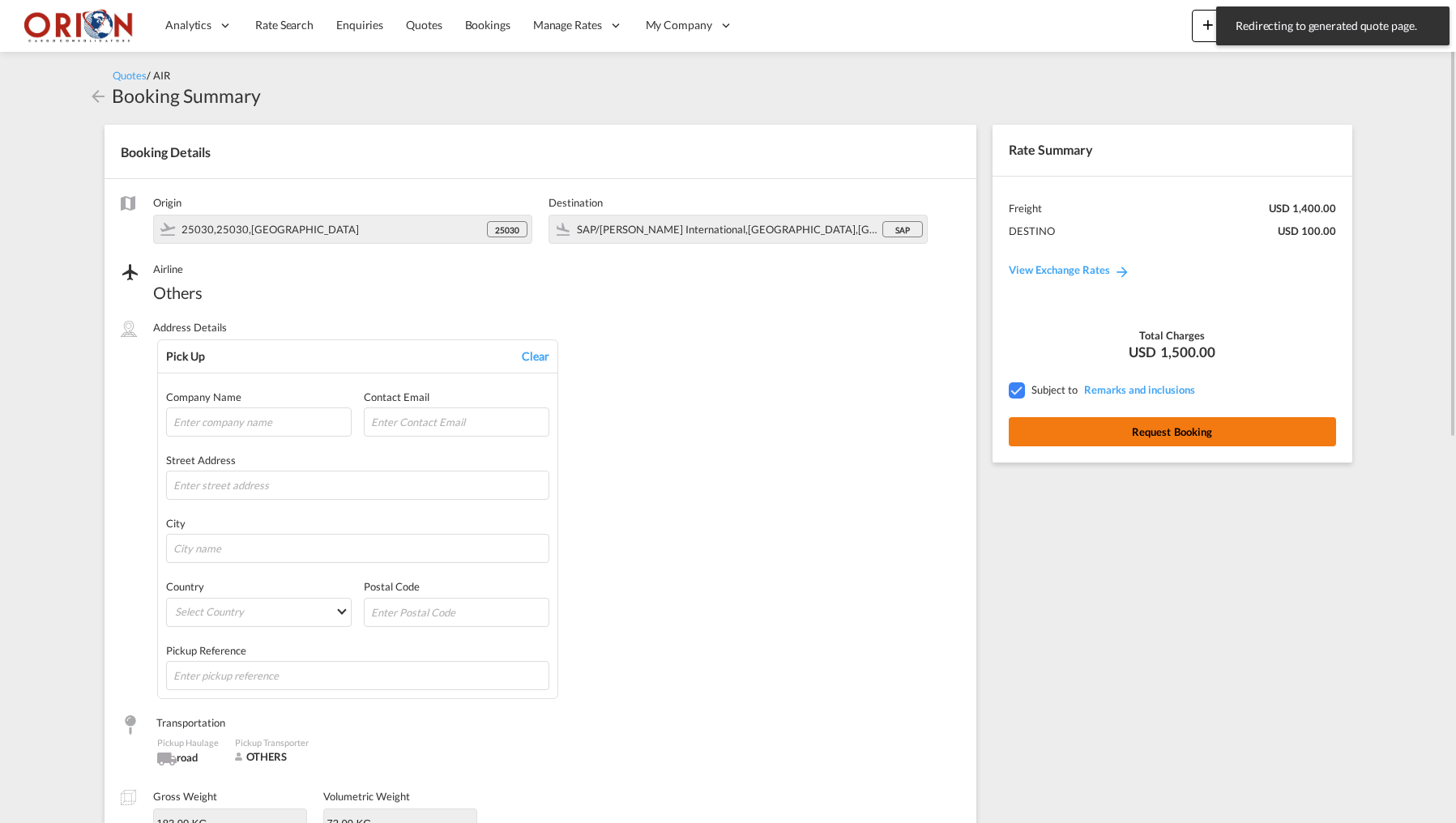
click at [1080, 426] on button "Request Booking" at bounding box center [1173, 432] width 327 height 29
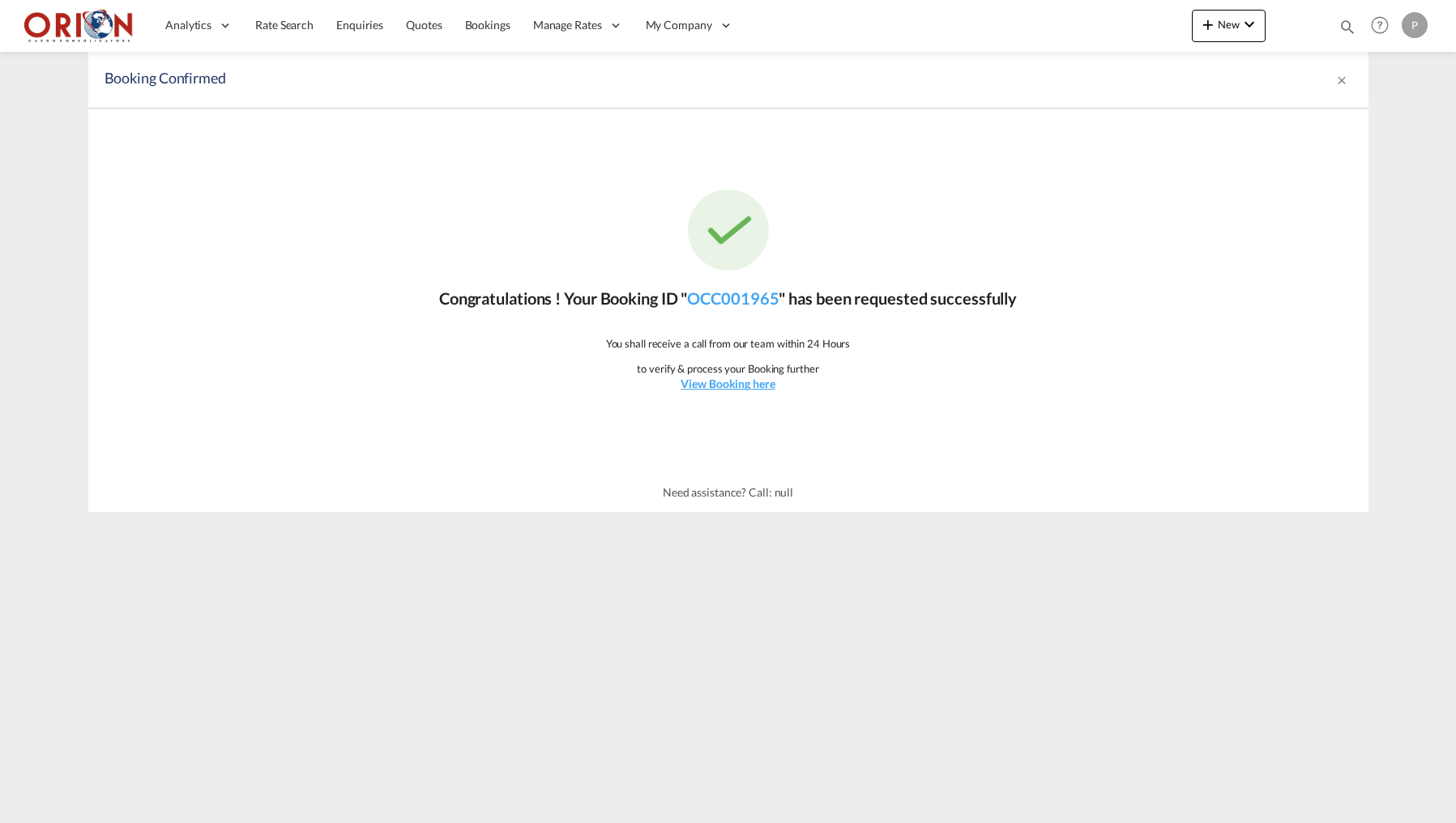
click at [752, 391] on div "Congratulations ! Your Booking ID " OCC001965 " has been requested successfully…" at bounding box center [728, 290] width 1280 height 365
click at [748, 387] on u "View Booking here" at bounding box center [727, 383] width 94 height 13
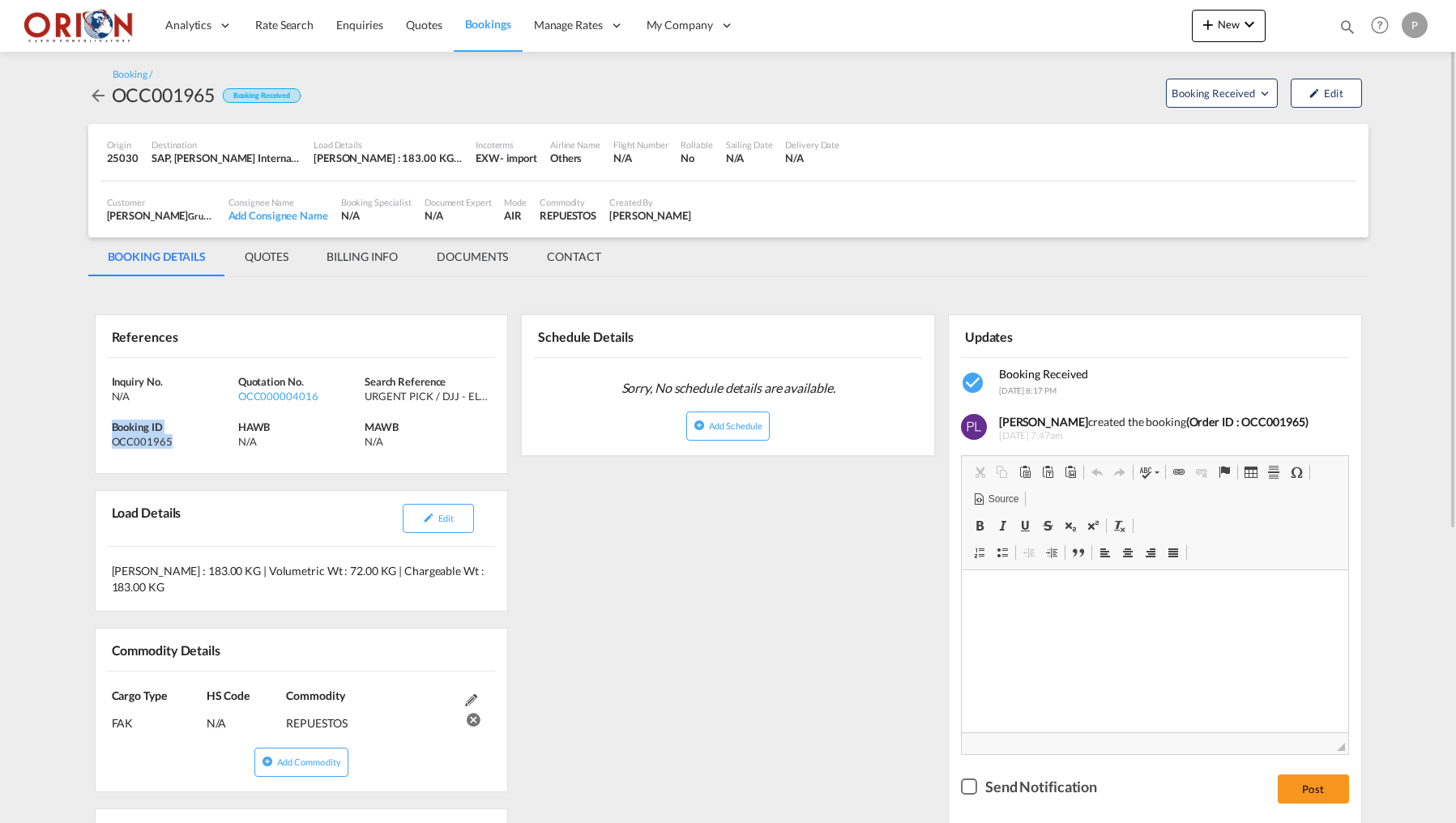
drag, startPoint x: 114, startPoint y: 424, endPoint x: 165, endPoint y: 438, distance: 52.9
click at [166, 438] on div "Booking ID OCC001965" at bounding box center [174, 434] width 126 height 29
click at [174, 440] on div "OCC001965" at bounding box center [173, 441] width 122 height 14
drag, startPoint x: 174, startPoint y: 440, endPoint x: 109, endPoint y: 427, distance: 66.3
click at [109, 427] on div "Inquiry No. N/A Quotation No. OCC000004016 Search Reference URGENT PICK / DJJ -…" at bounding box center [301, 416] width 412 height 116
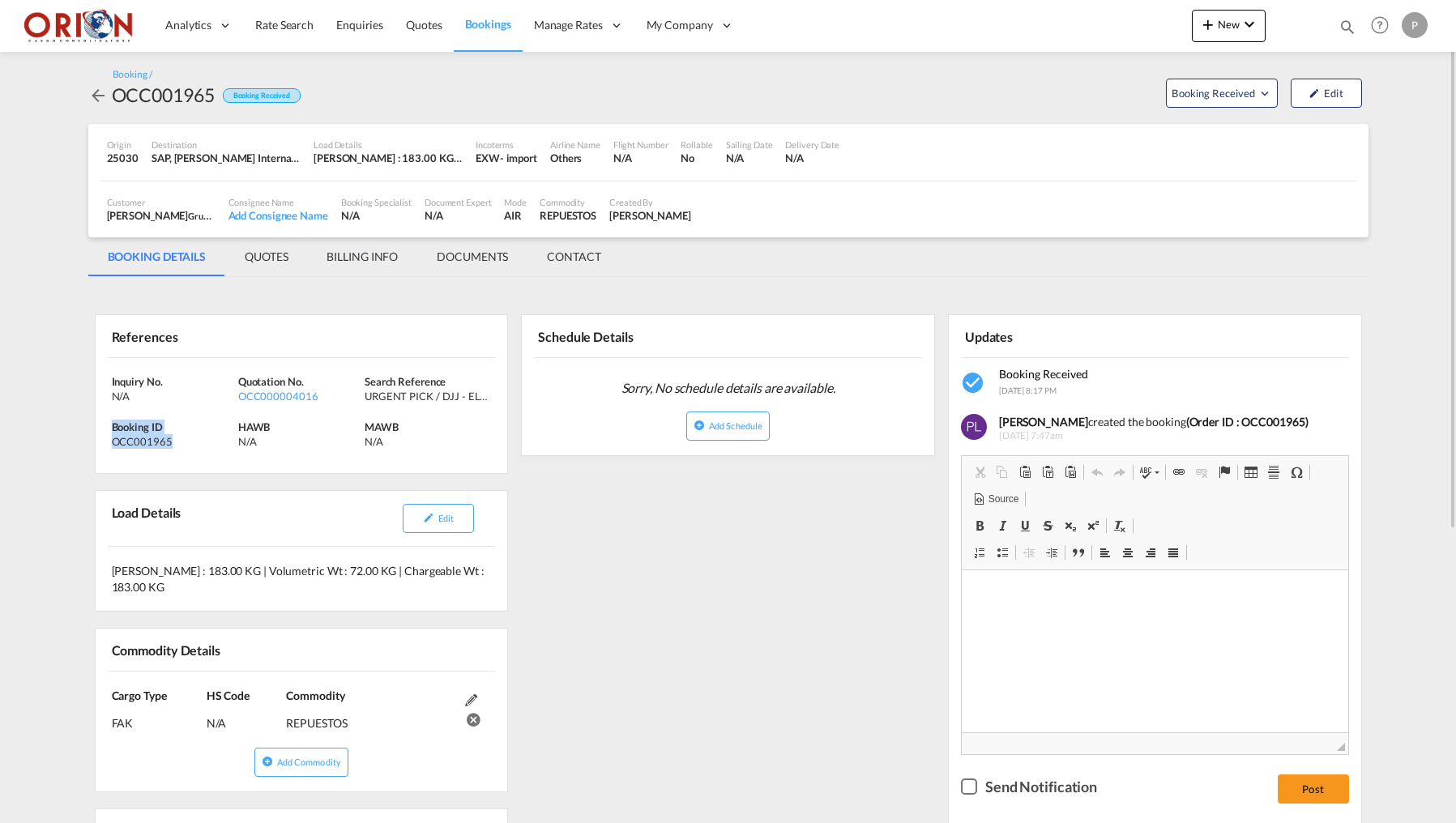
copy div "Booking ID OCC001965"
click at [370, 256] on md-tab-item "BILLING INFO" at bounding box center [362, 257] width 110 height 39
